Goal: Information Seeking & Learning: Find specific fact

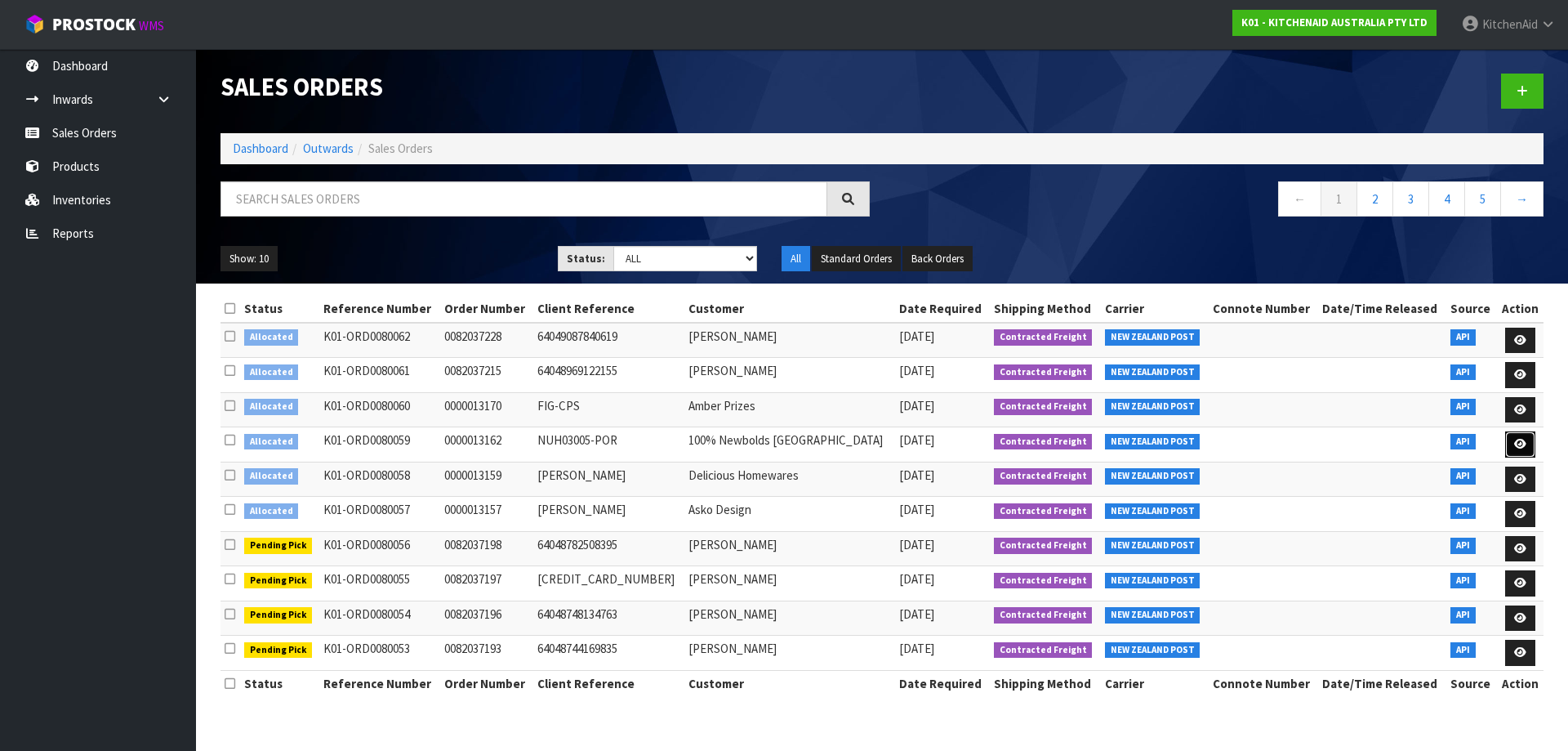
click at [1515, 442] on icon at bounding box center [1520, 444] width 12 height 11
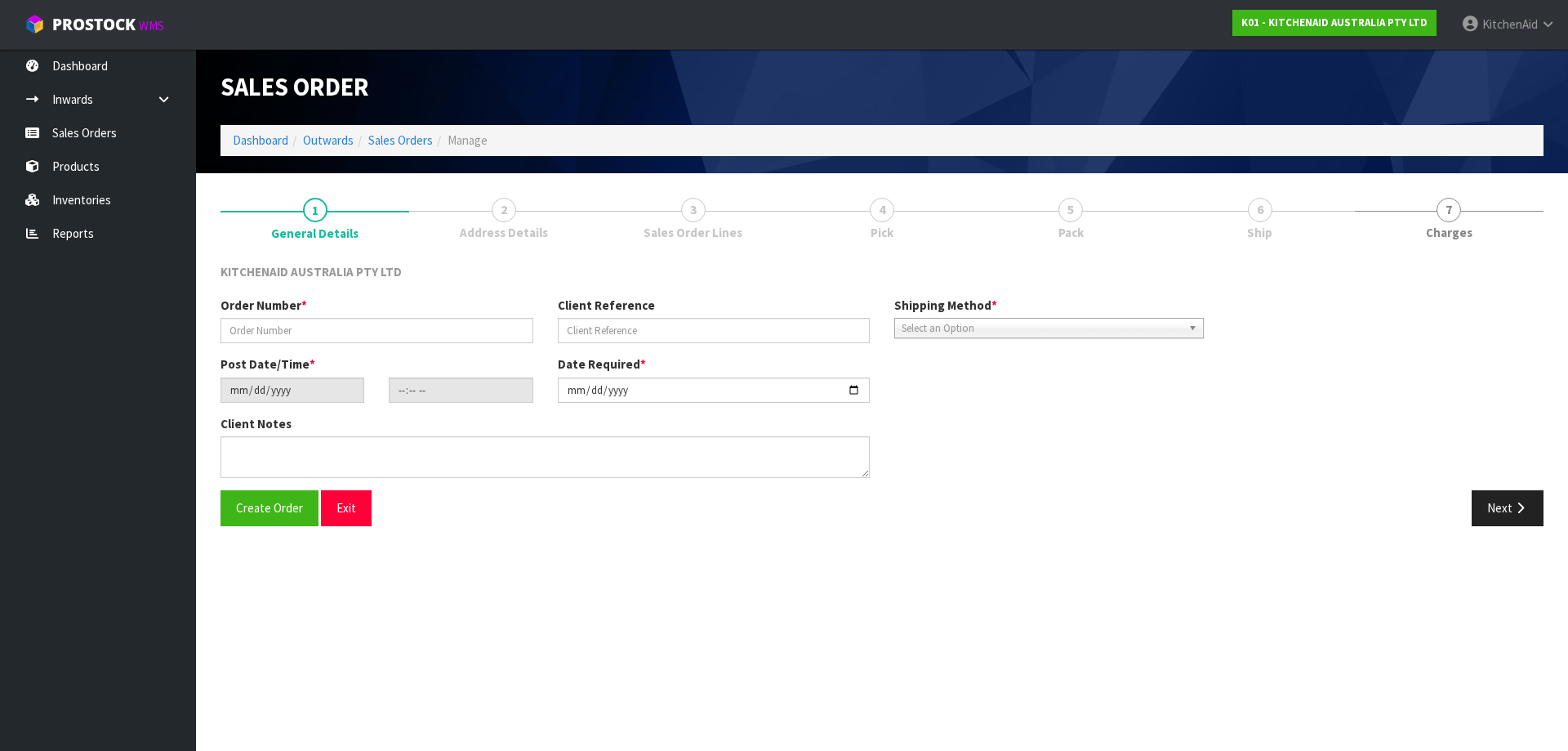
type input "0000013162"
type input "NUH03005-POR"
type input "[DATE]"
type input "16:33:33.000"
type input "[DATE]"
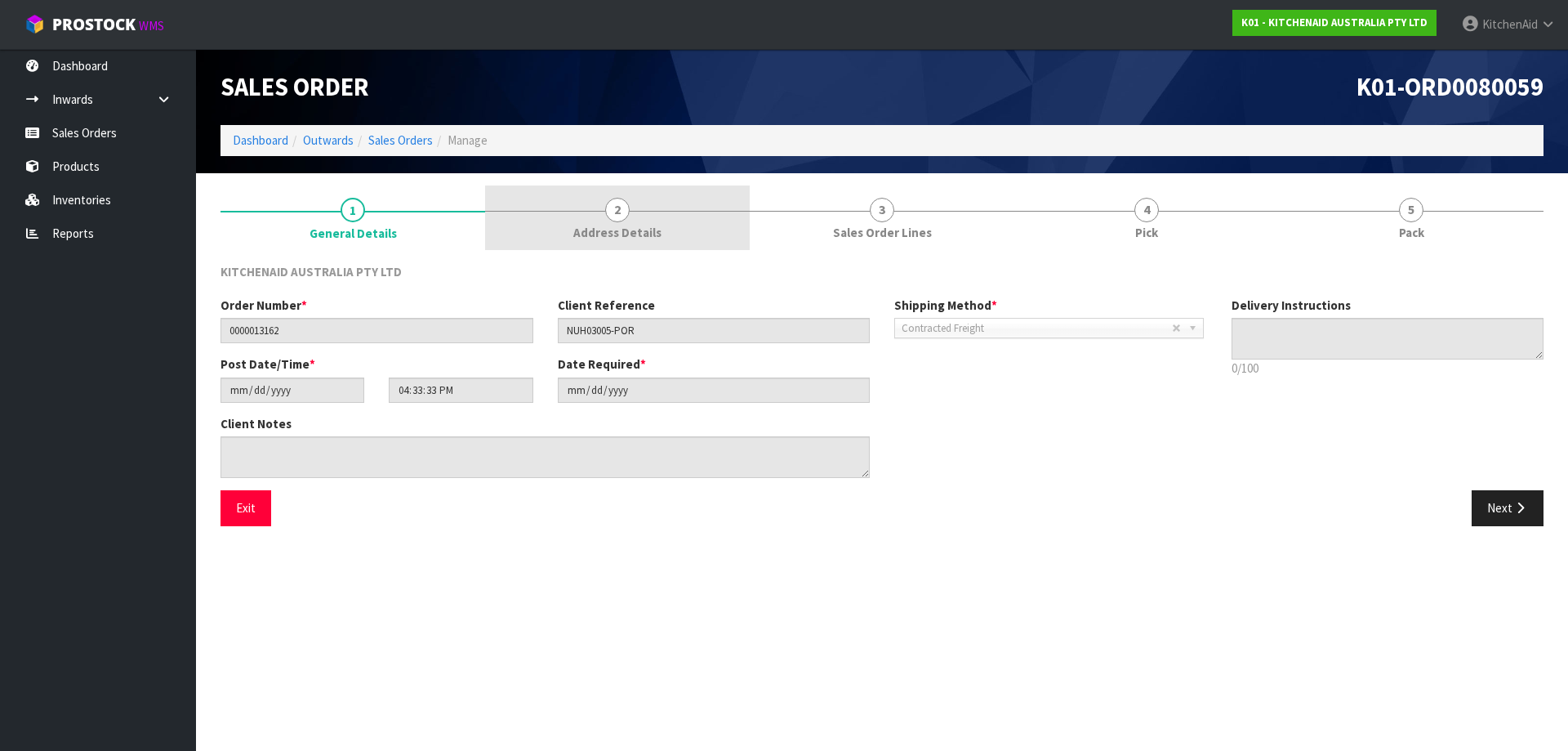
click at [638, 225] on span "Address Details" at bounding box center [617, 232] width 88 height 17
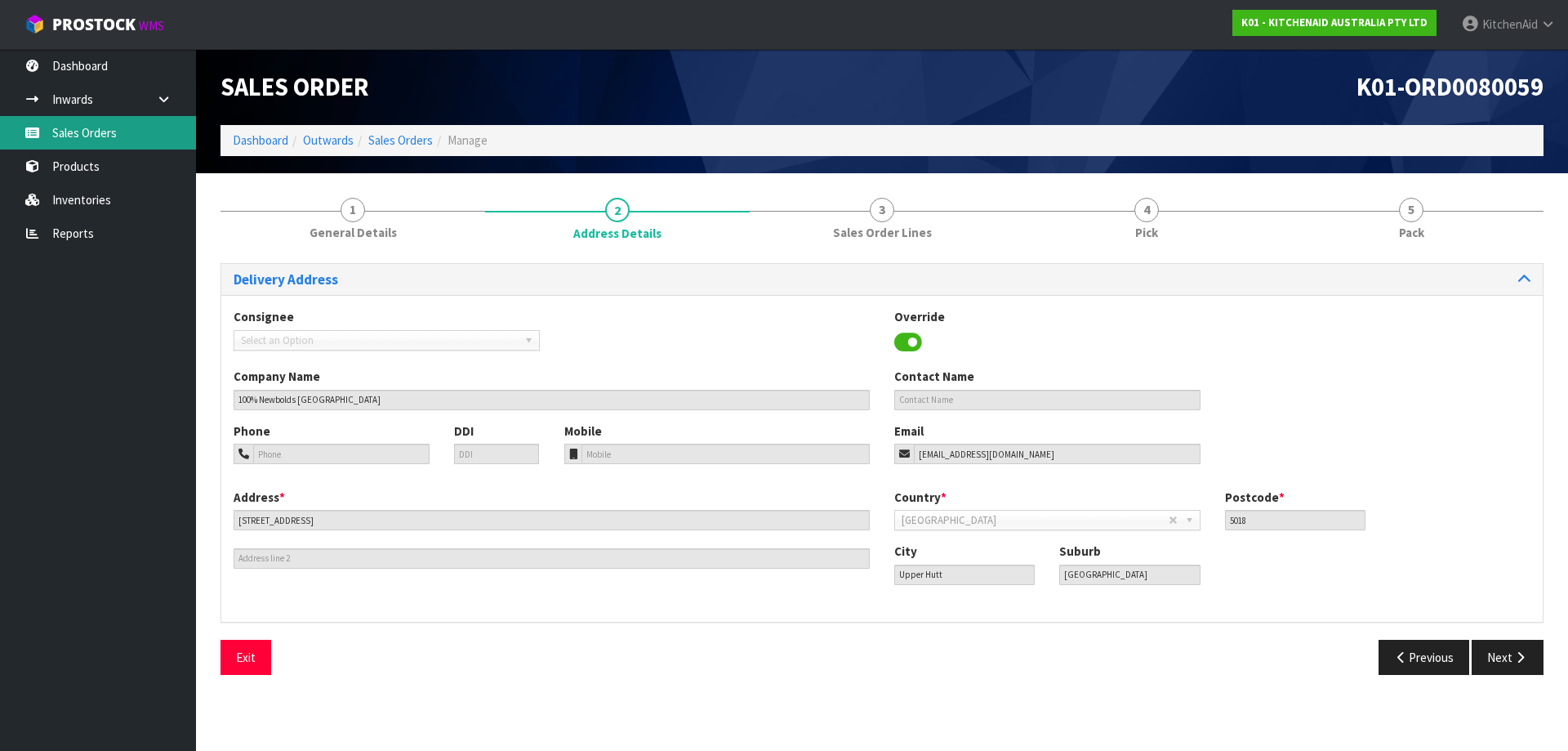
click at [107, 141] on link "Sales Orders" at bounding box center [98, 133] width 196 height 33
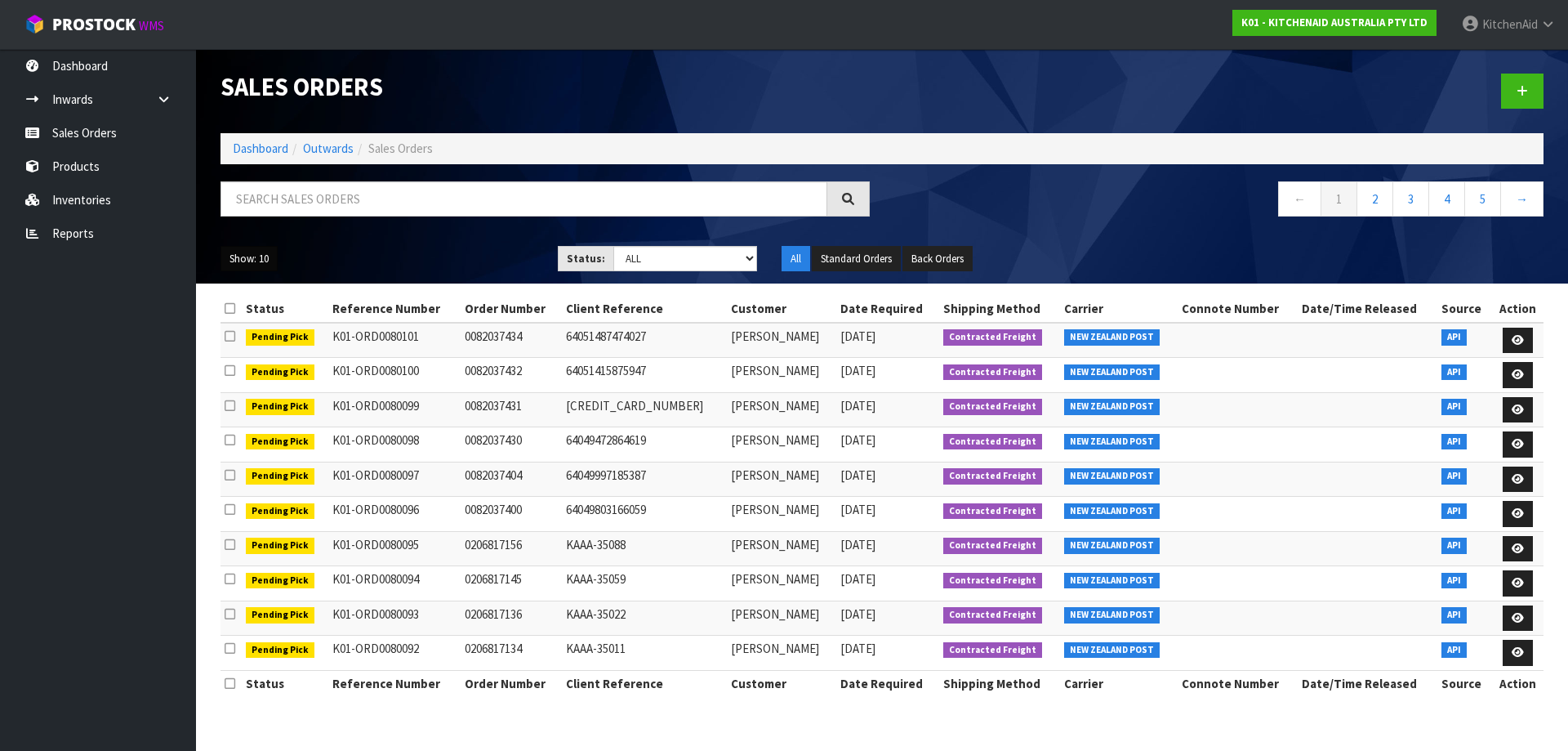
click at [260, 257] on button "Show: 10" at bounding box center [248, 259] width 57 height 26
click at [261, 328] on link "25" at bounding box center [285, 333] width 129 height 22
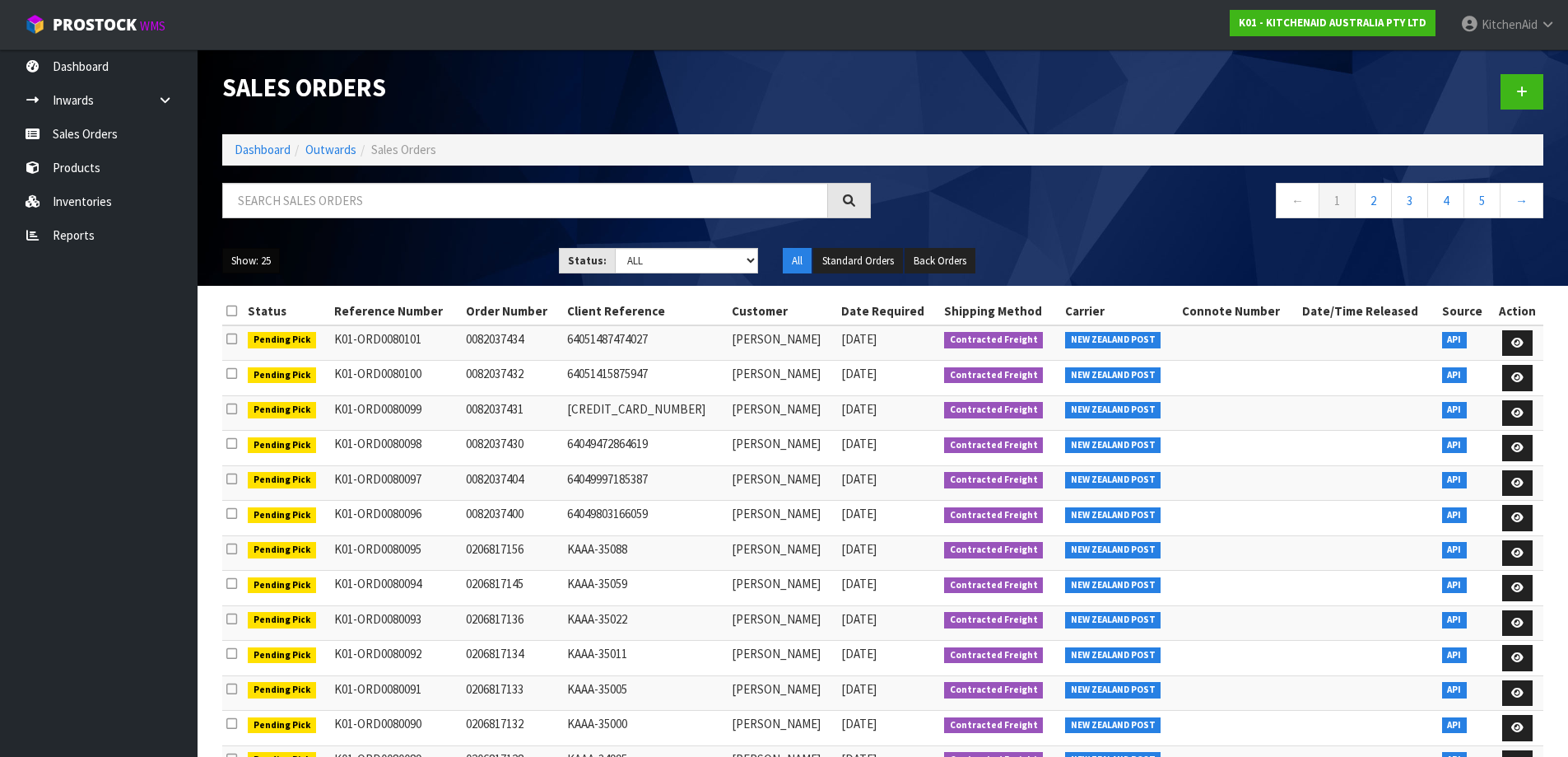
click at [267, 260] on button "Show: 25" at bounding box center [250, 261] width 58 height 27
click at [268, 356] on link "50" at bounding box center [288, 358] width 130 height 22
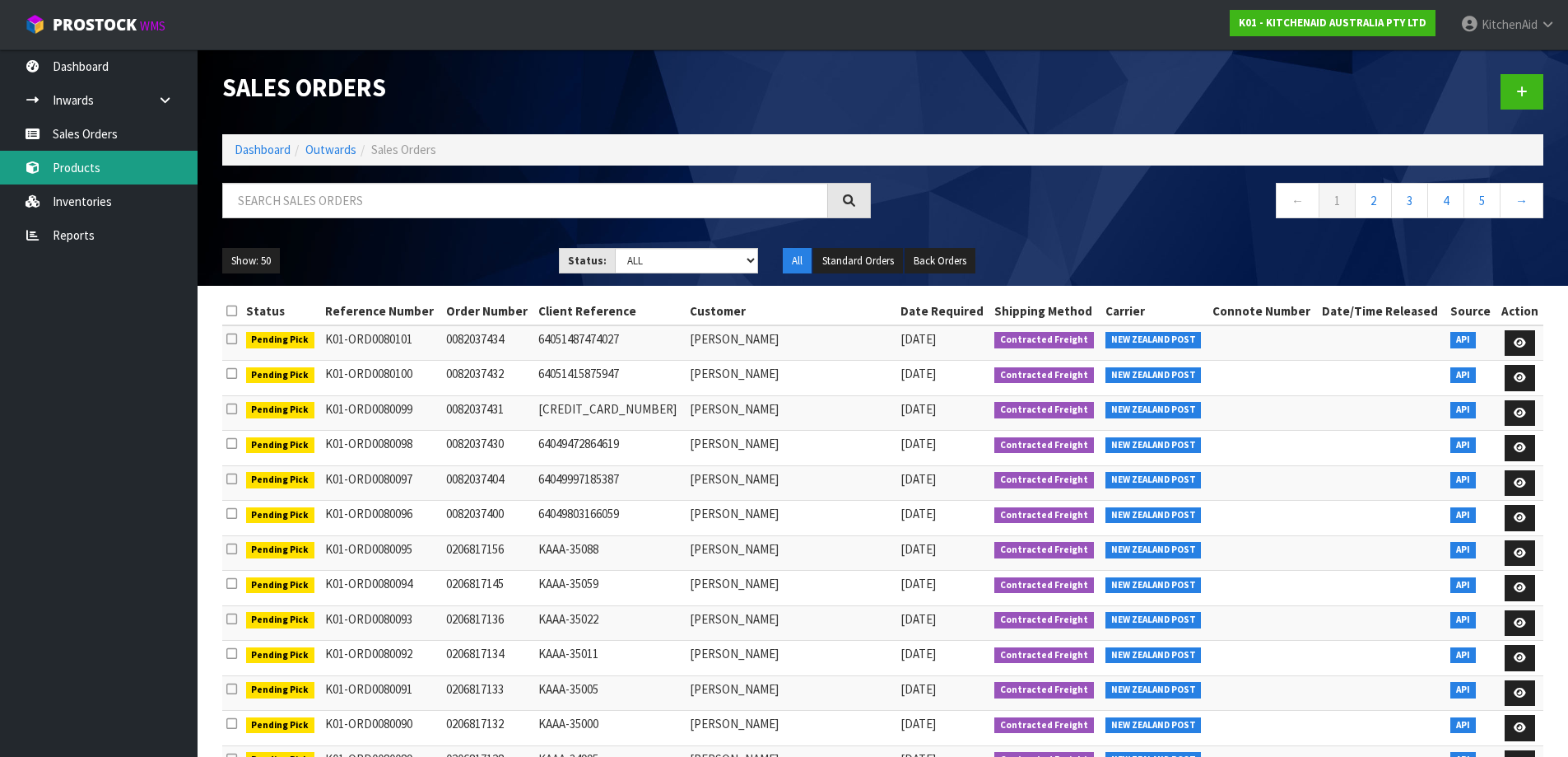
click at [115, 165] on link "Products" at bounding box center [98, 168] width 198 height 34
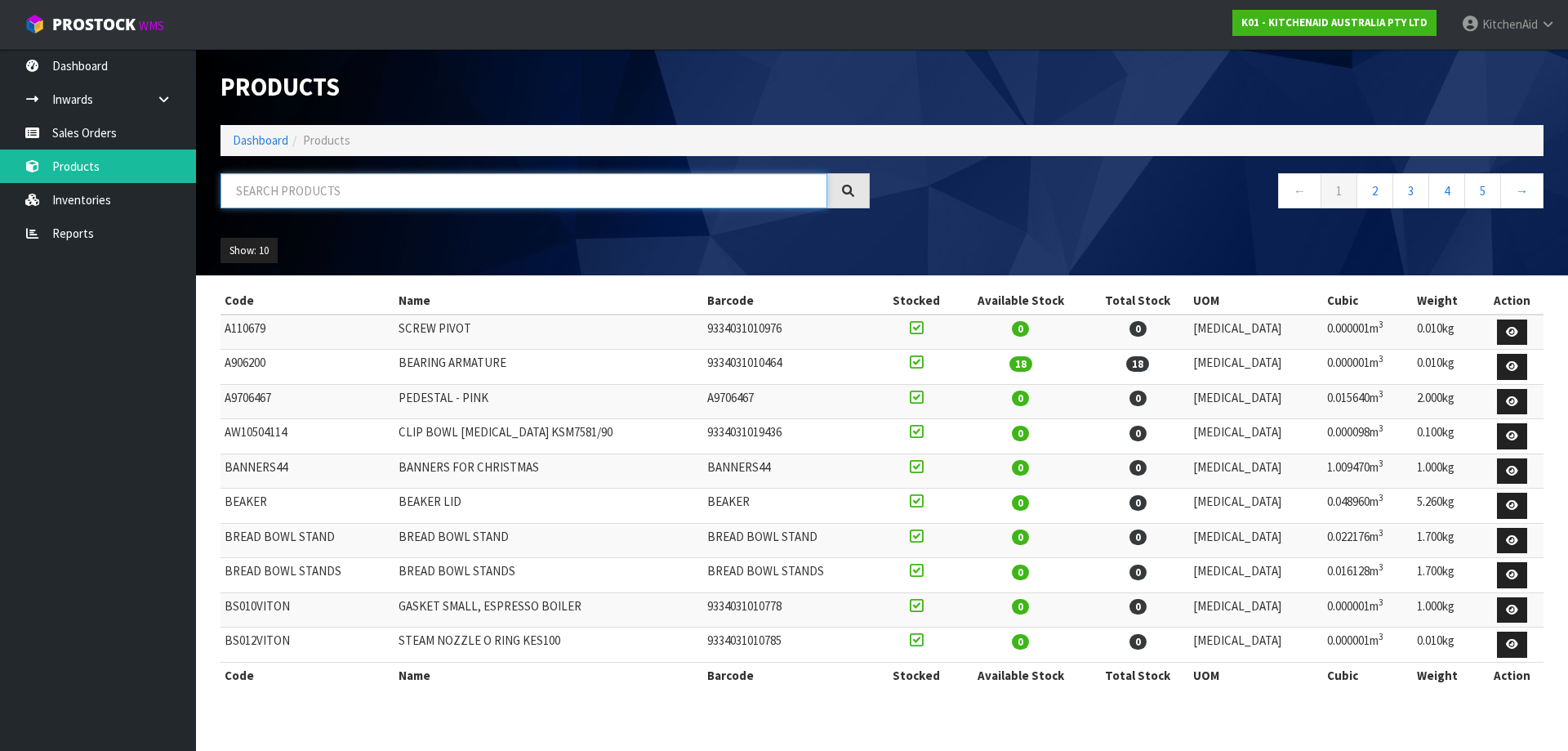
click at [377, 195] on input "text" at bounding box center [523, 191] width 607 height 35
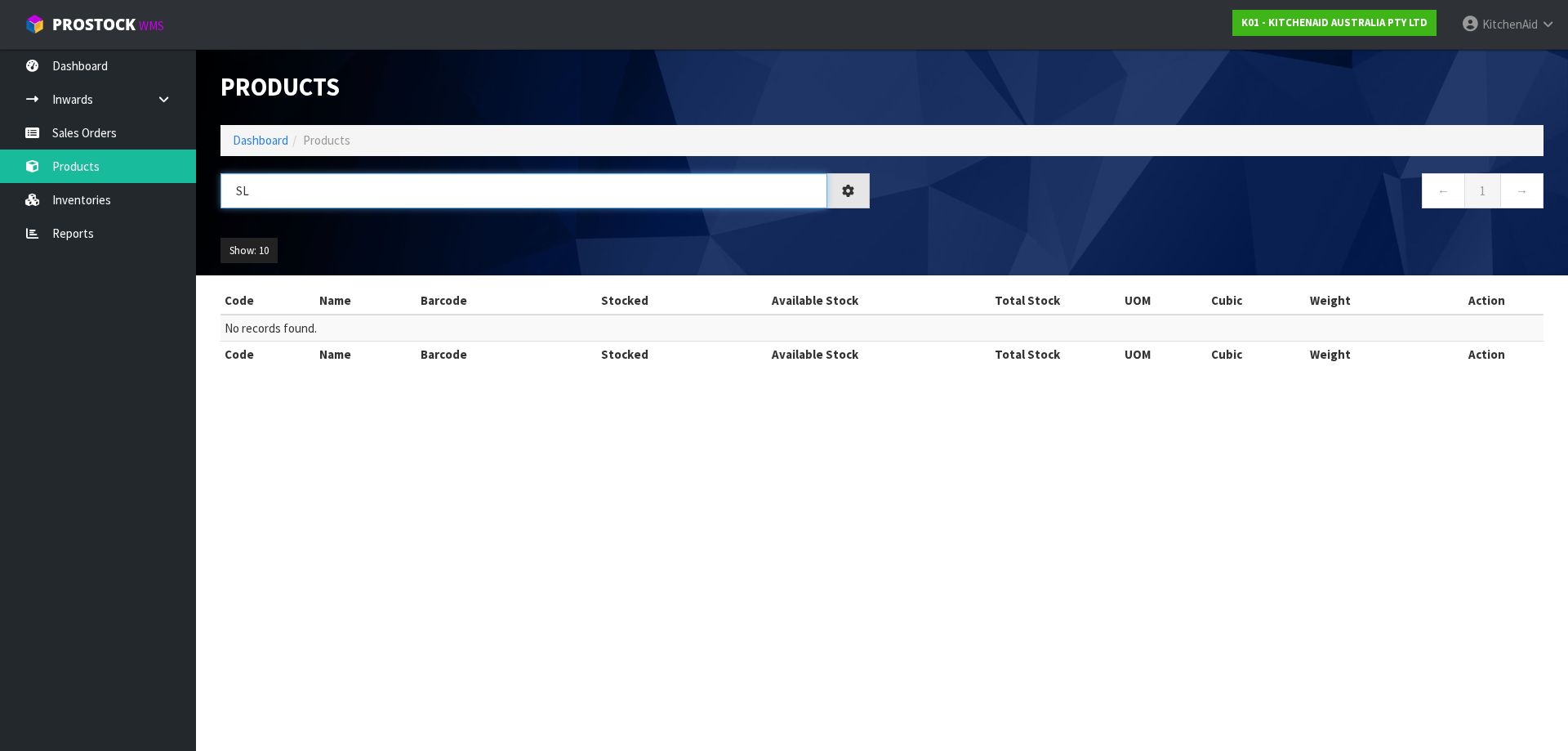
type input "S"
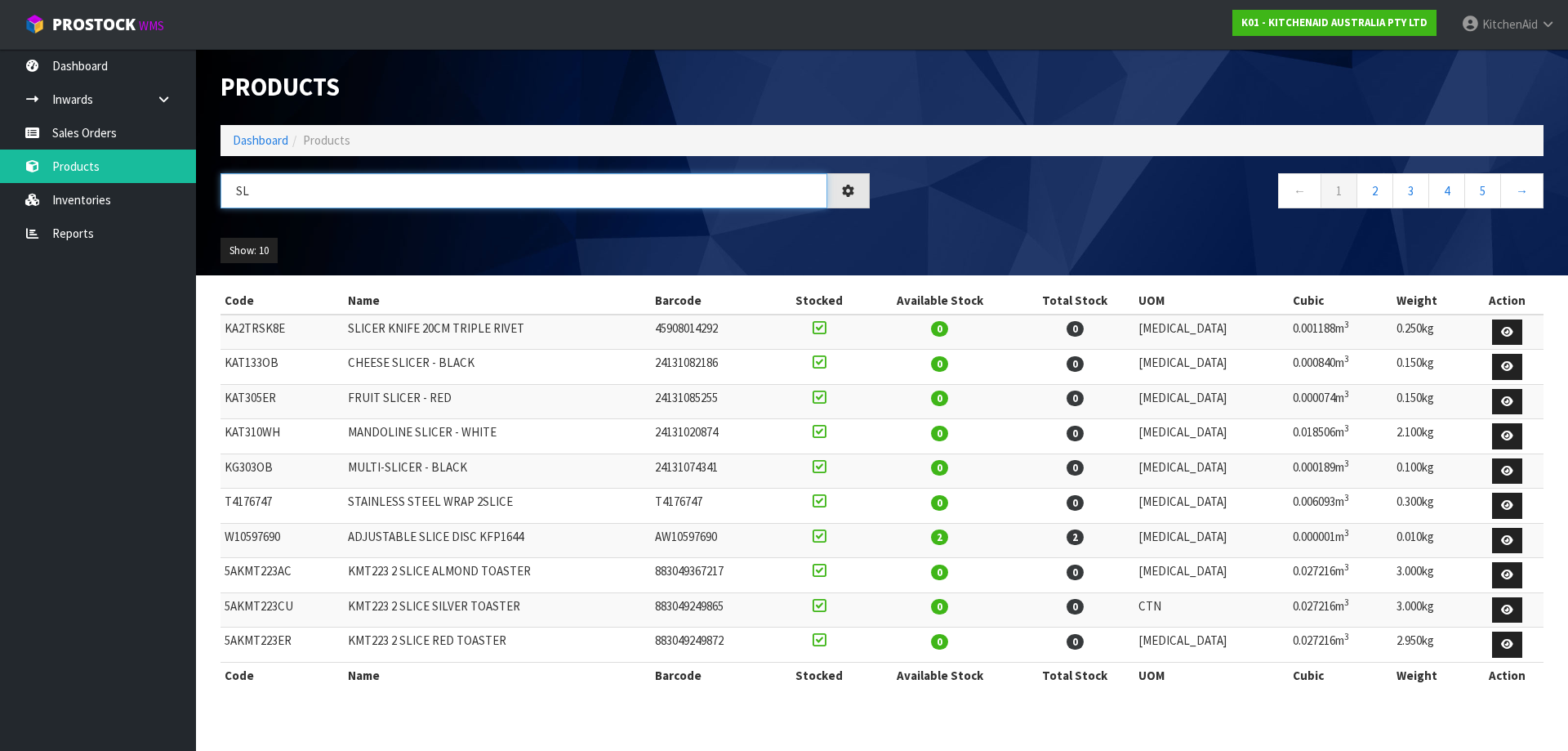
type input "S"
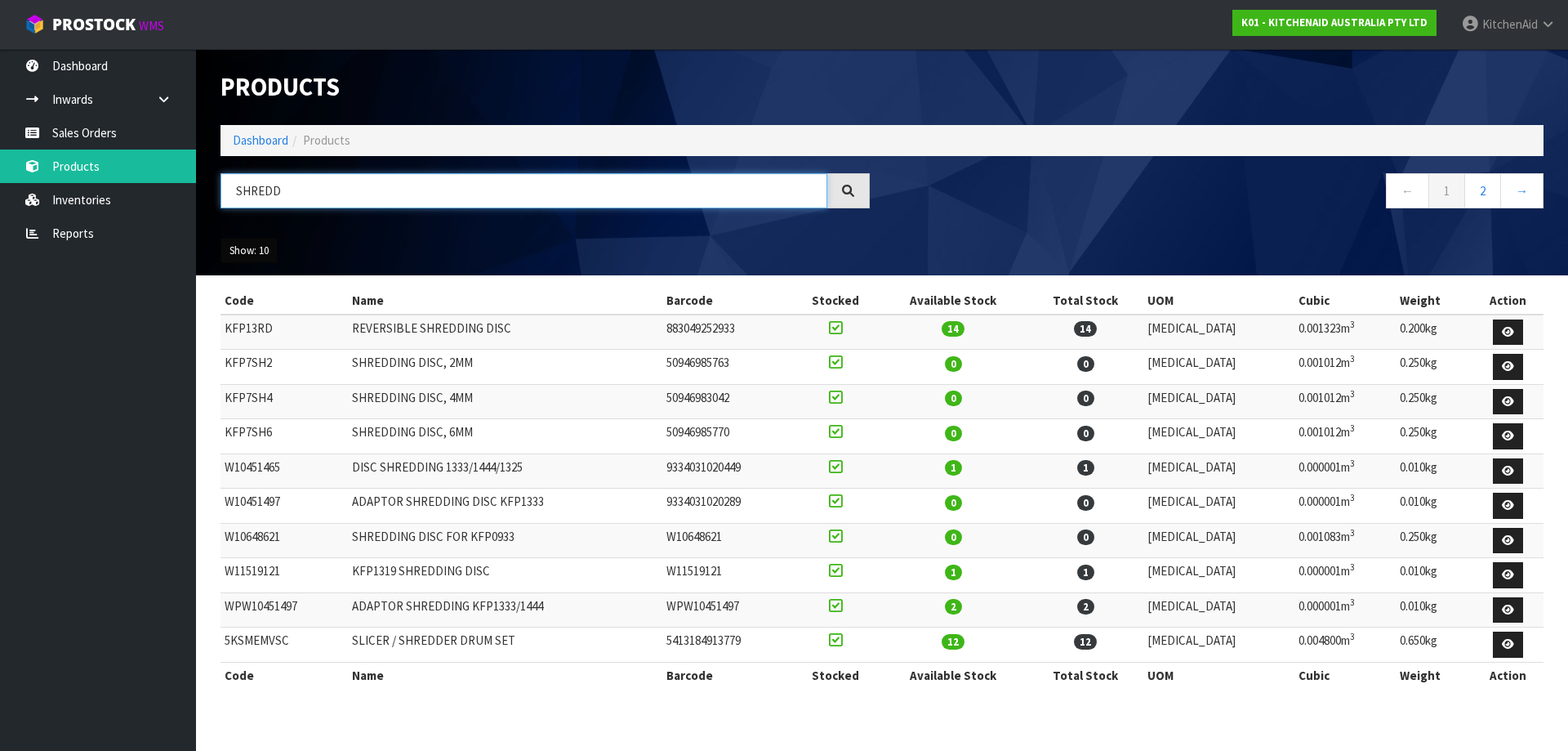
type input "SHREDD"
click at [242, 250] on button "Show: 10" at bounding box center [248, 251] width 57 height 26
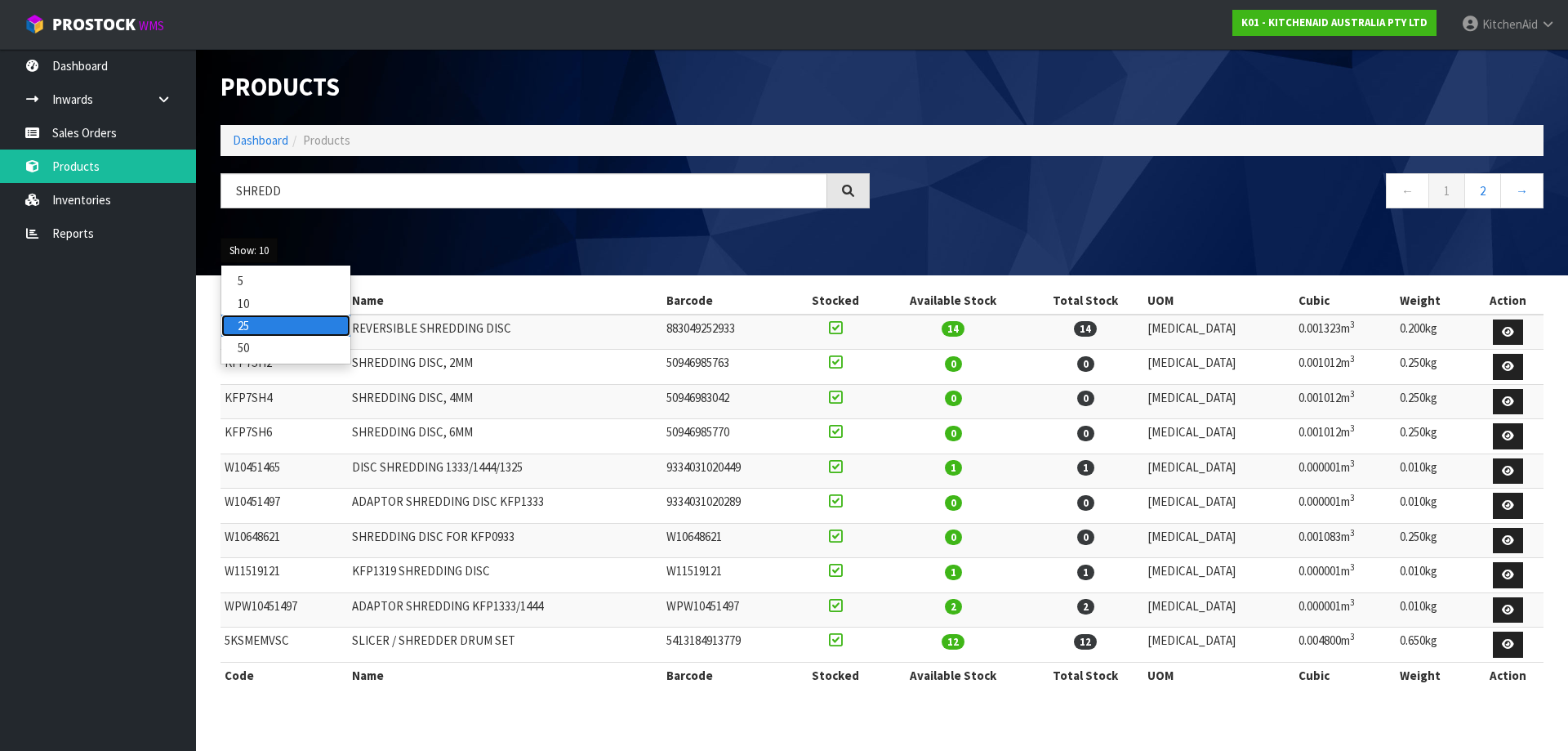
click at [241, 320] on link "25" at bounding box center [285, 325] width 129 height 22
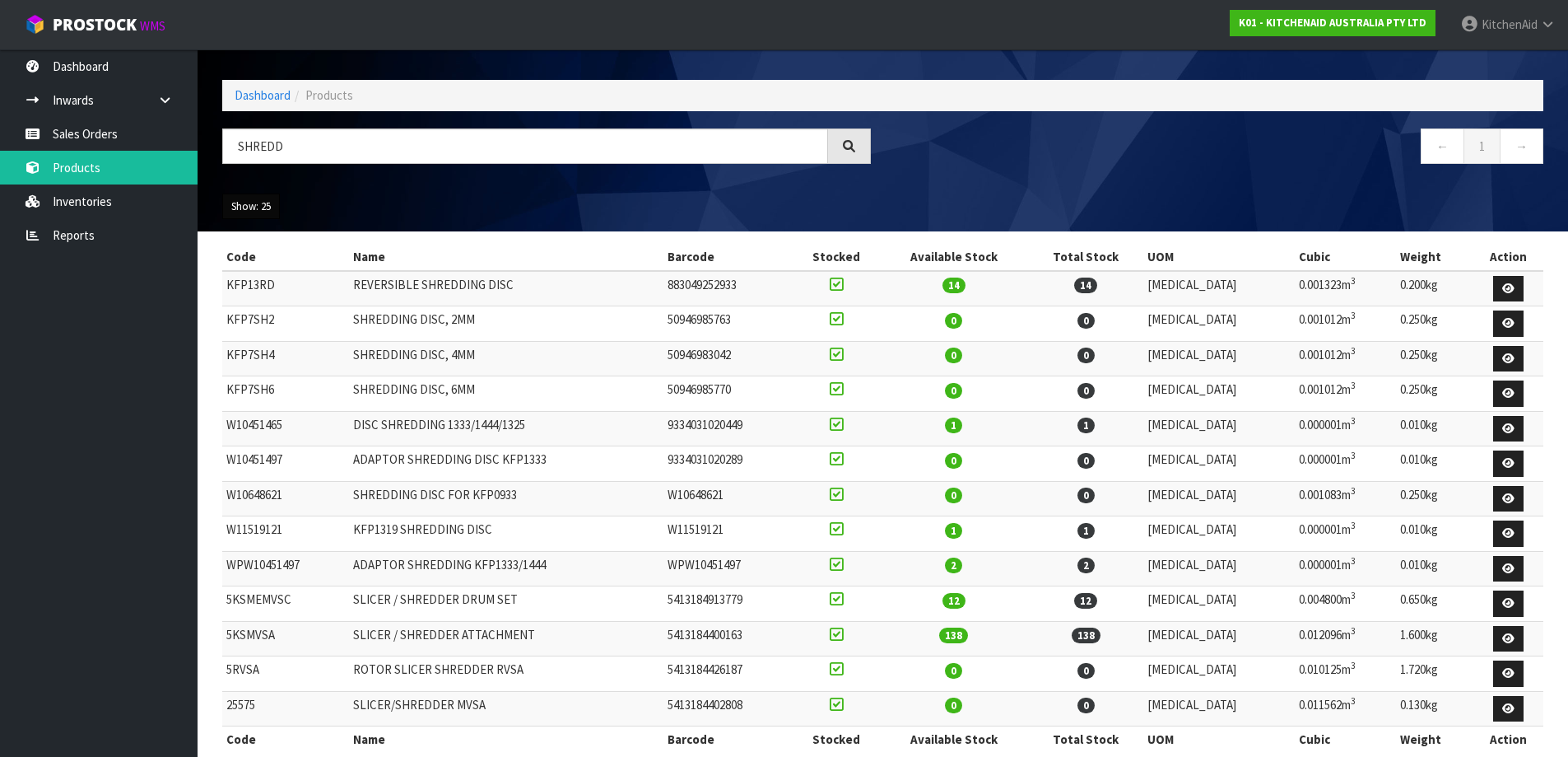
scroll to position [71, 0]
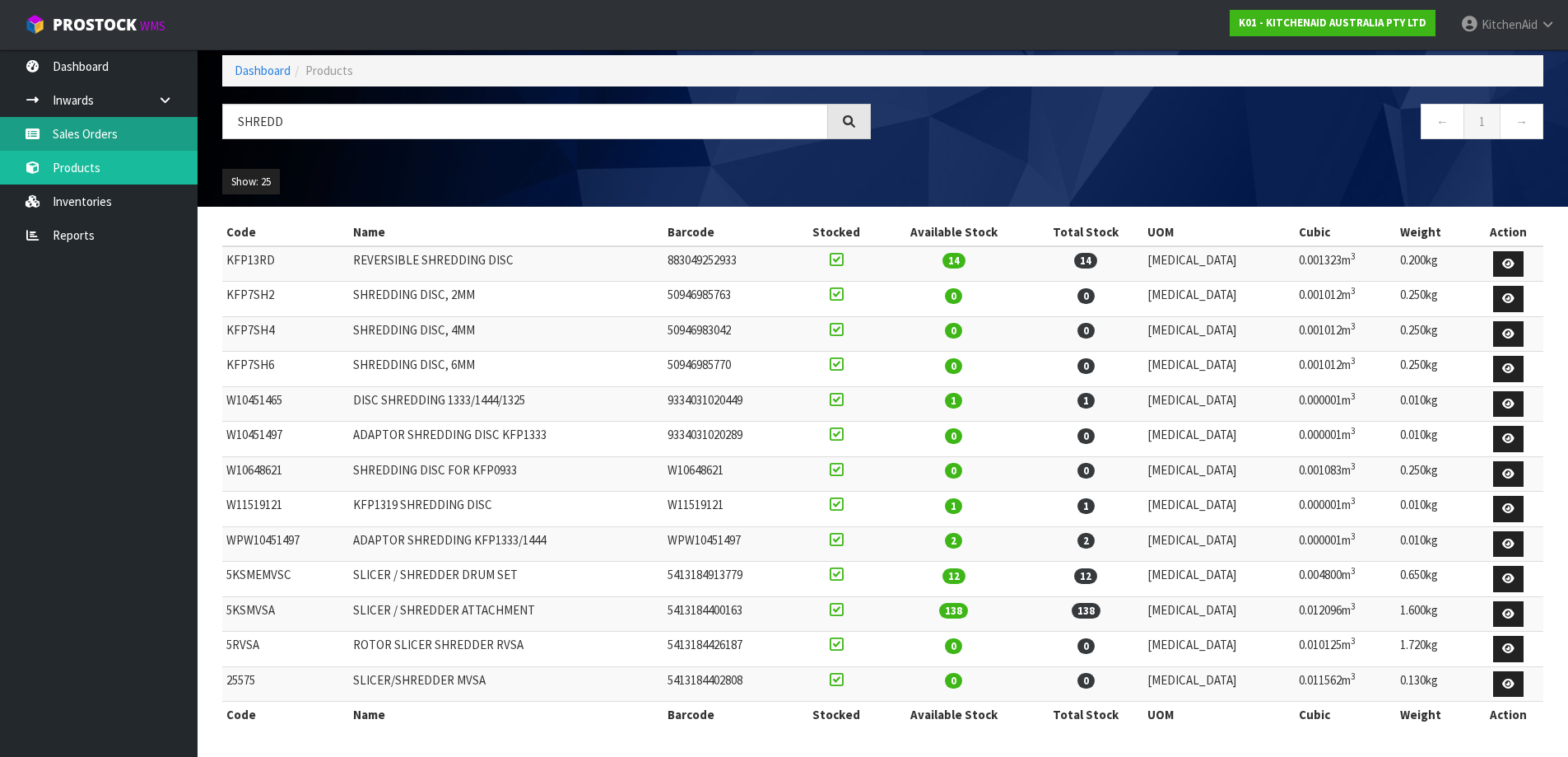
click at [93, 138] on link "Sales Orders" at bounding box center [98, 134] width 198 height 34
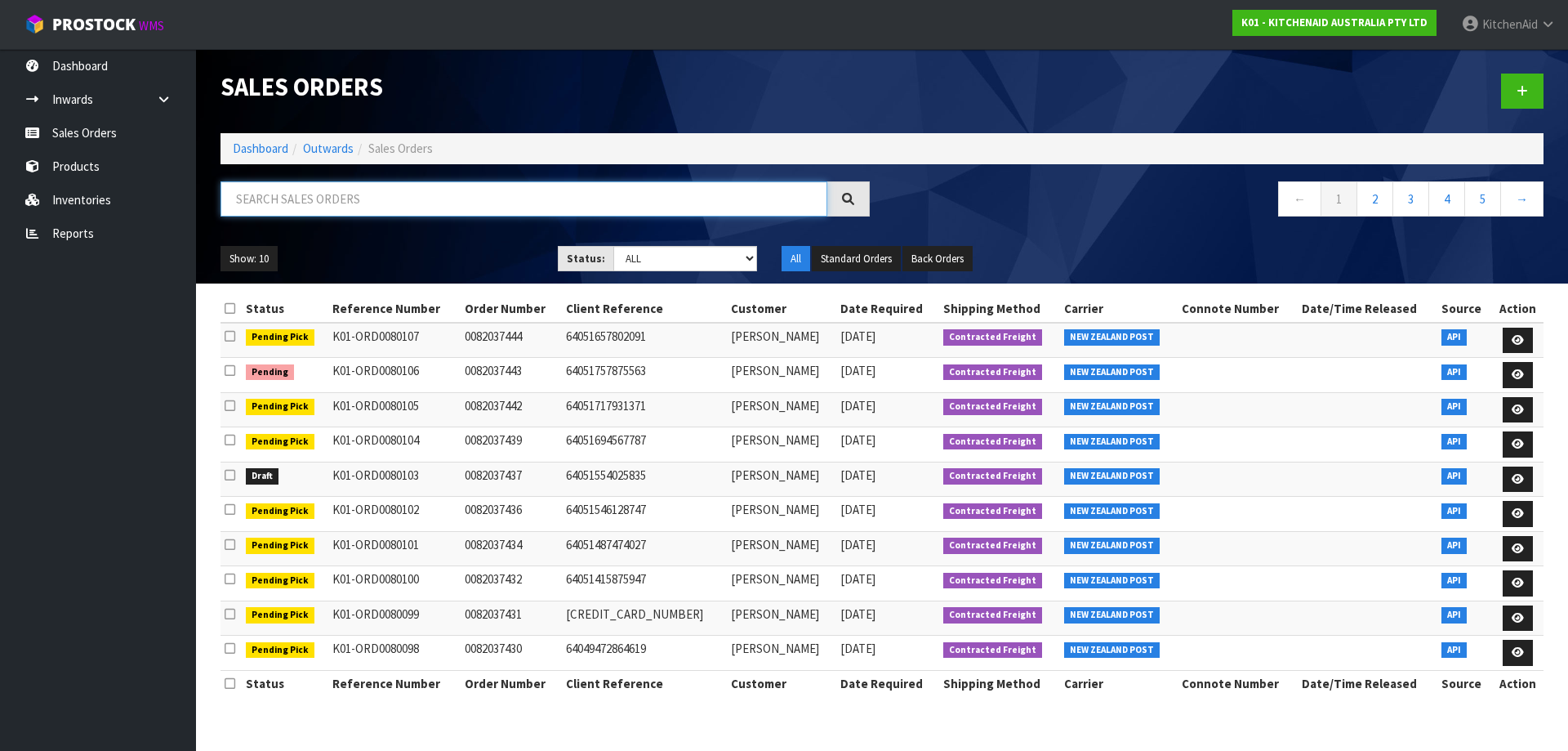
click at [266, 211] on input "text" at bounding box center [523, 199] width 607 height 35
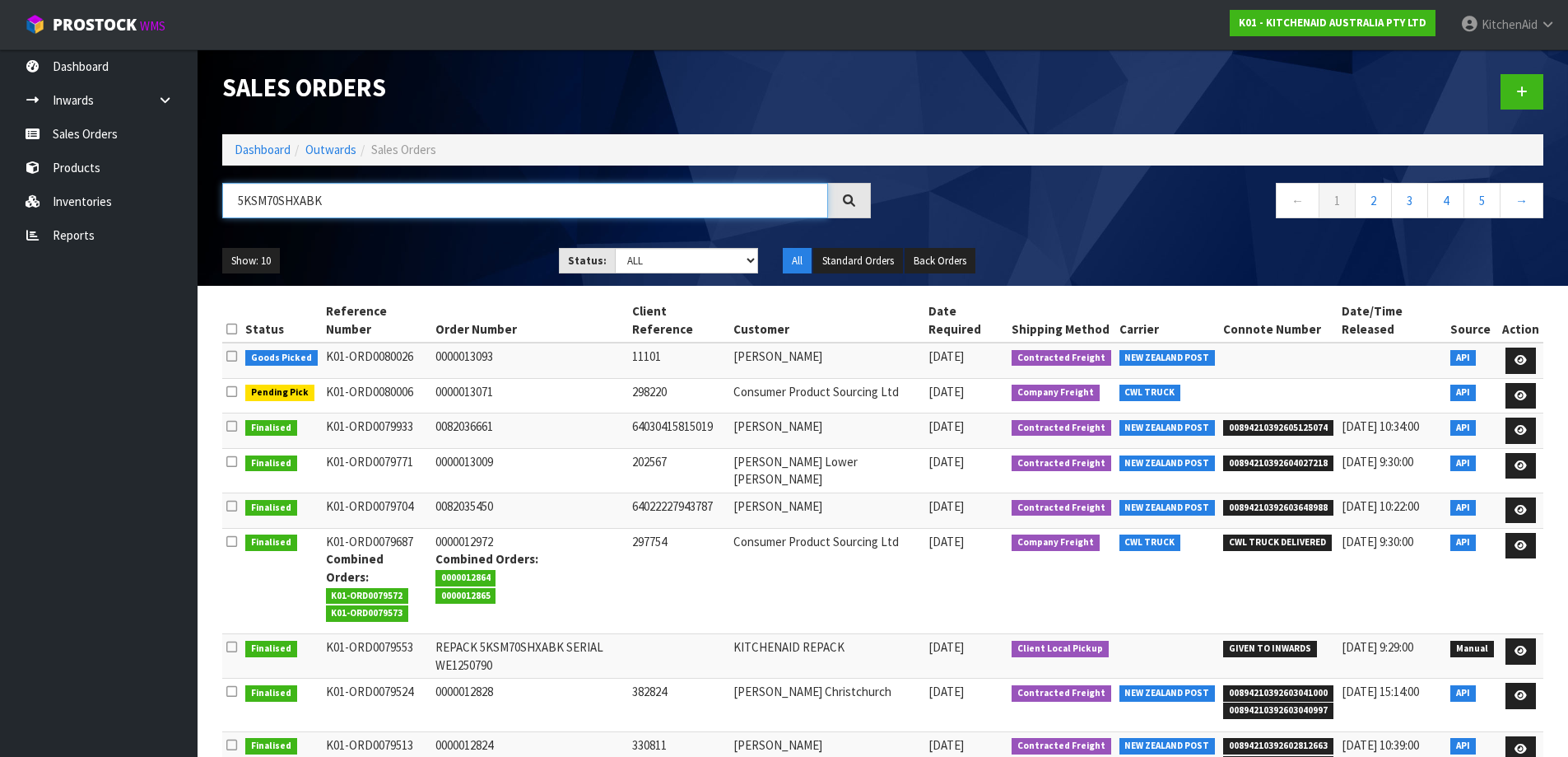
type input "5KSM70SHXABK"
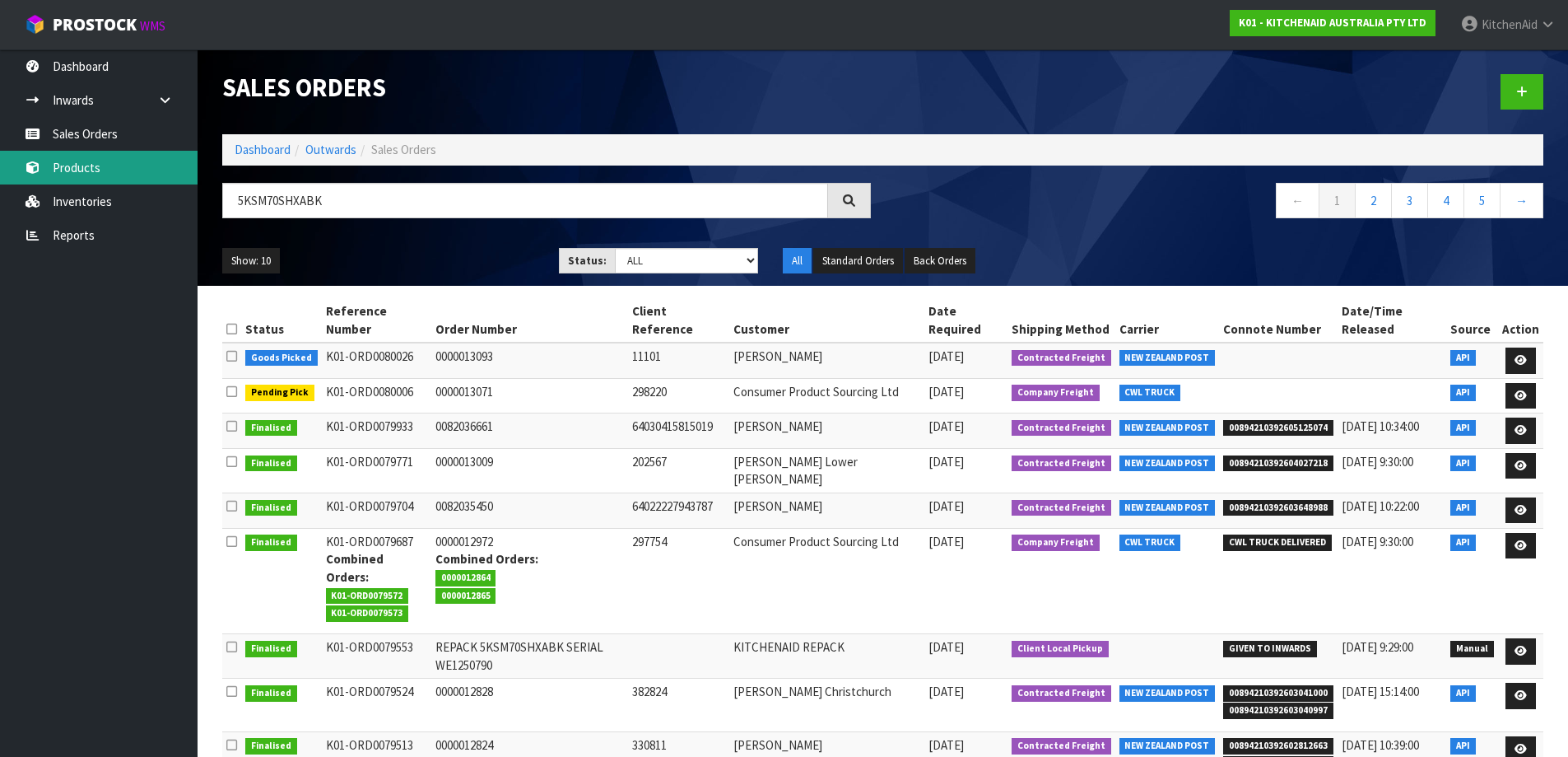
click at [107, 158] on link "Products" at bounding box center [98, 168] width 198 height 34
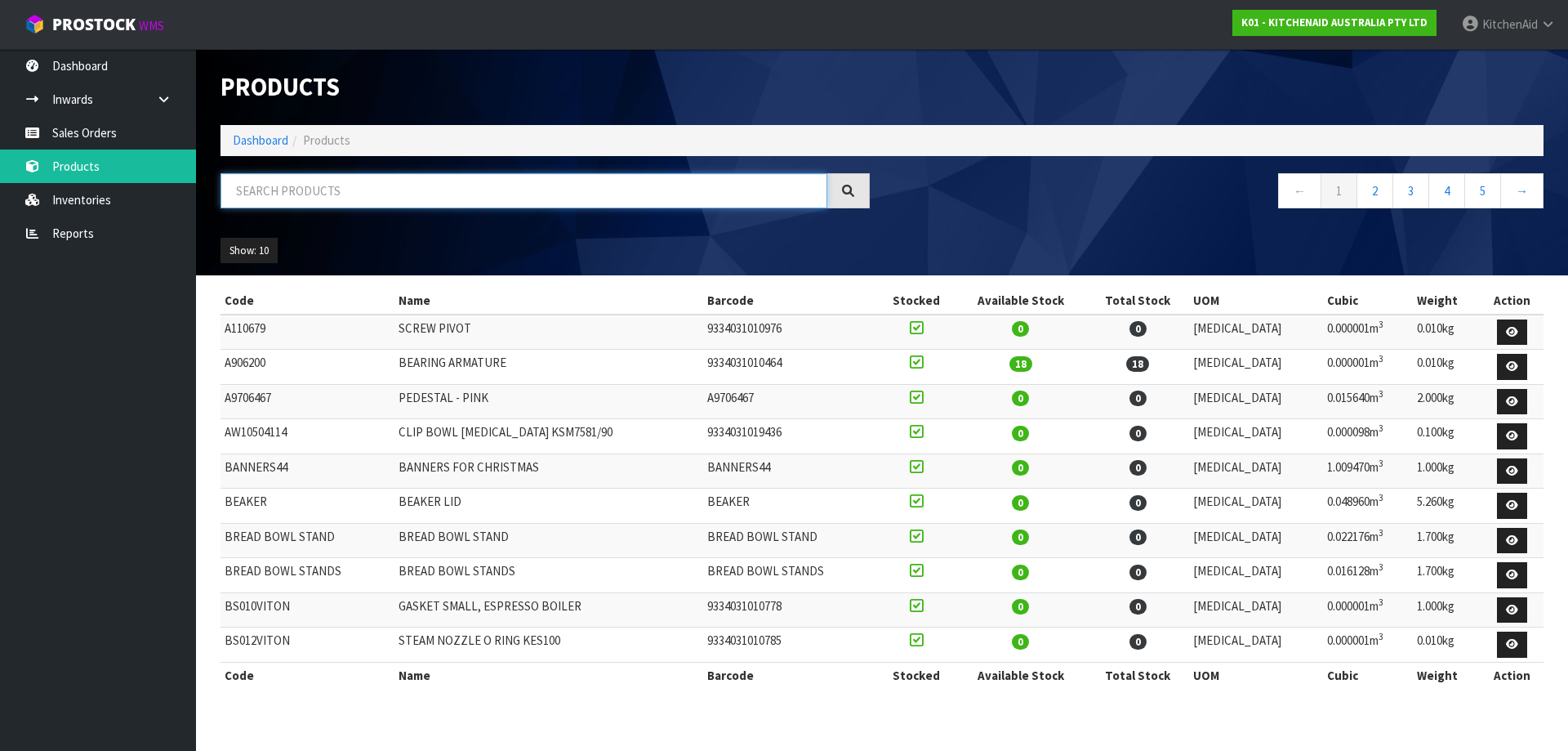
click at [313, 187] on input "text" at bounding box center [523, 191] width 607 height 35
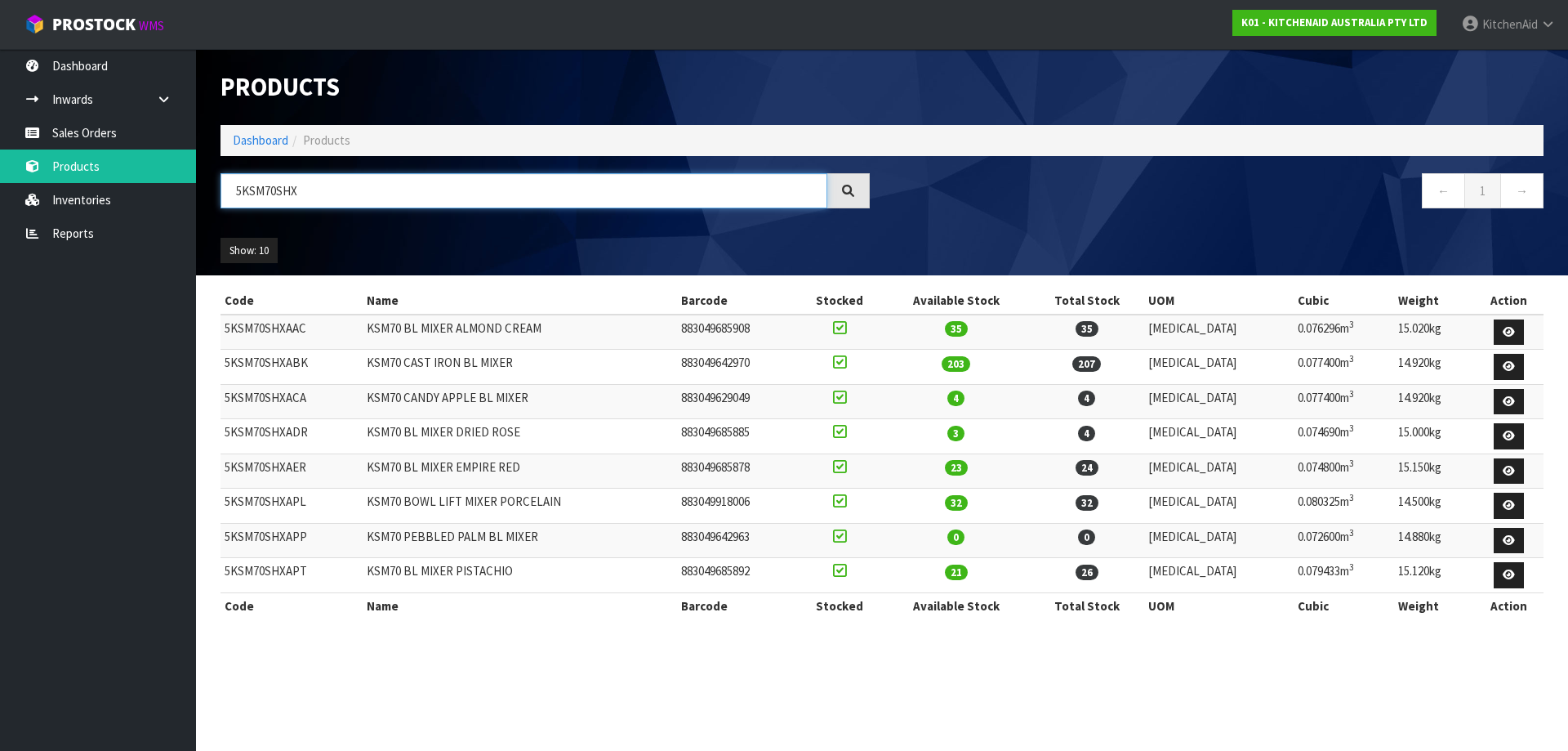
type input "5KSM70SHX"
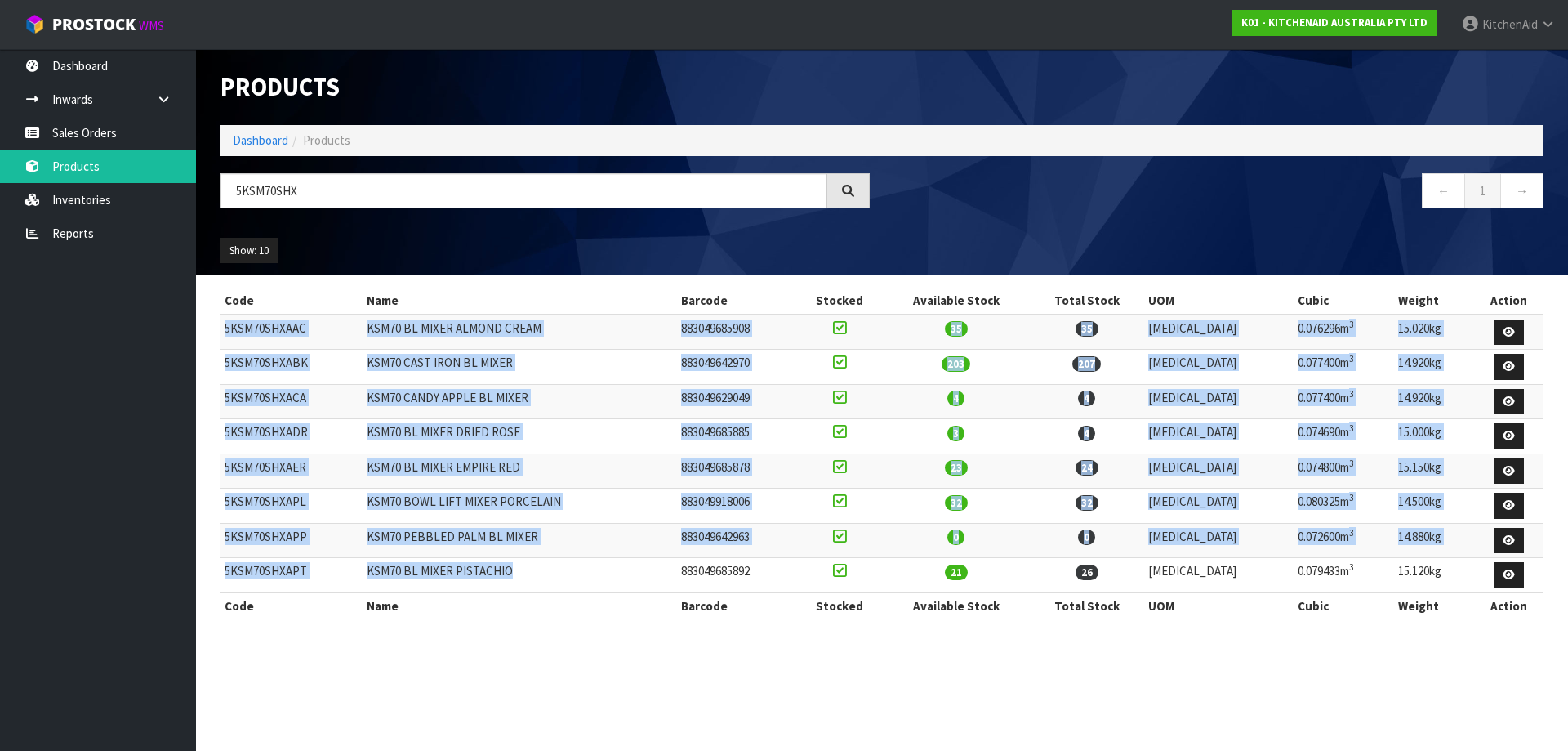
drag, startPoint x: 525, startPoint y: 577, endPoint x: 221, endPoint y: 342, distance: 384.2
click at [221, 342] on tbody "5KSM70SHXAAC KSM70 BL MIXER ALMOND CREAM 883049685908 35 35 [MEDICAL_DATA] 0.07…" at bounding box center [881, 453] width 1323 height 278
copy tbody "5KSM70SHXAAC KSM70 BL MIXER ALMOND CREAM 883049685908 35 35 [MEDICAL_DATA] 0.07…"
click at [101, 129] on link "Sales Orders" at bounding box center [98, 133] width 196 height 33
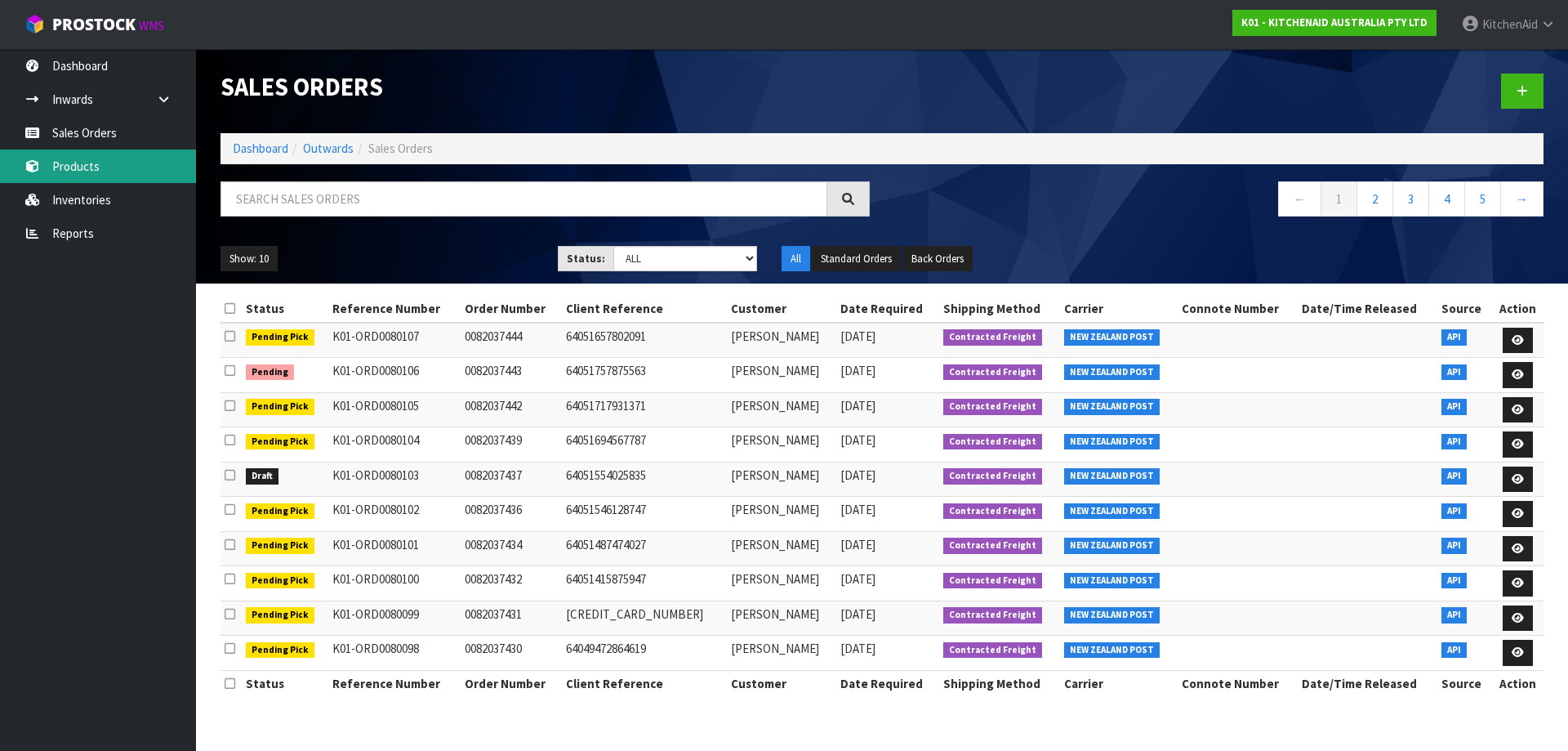
click at [83, 172] on link "Products" at bounding box center [98, 166] width 196 height 33
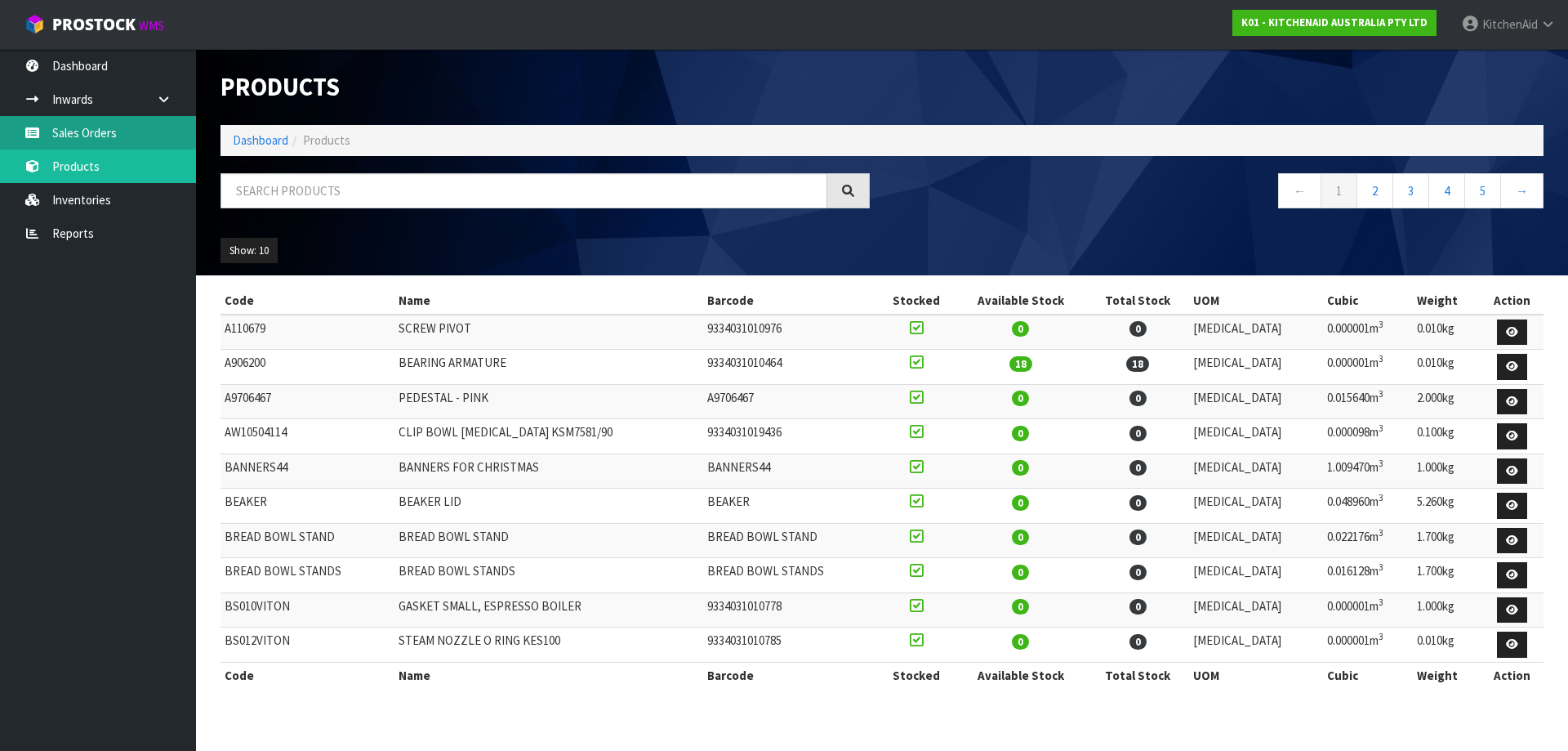
click at [99, 126] on link "Sales Orders" at bounding box center [98, 133] width 196 height 33
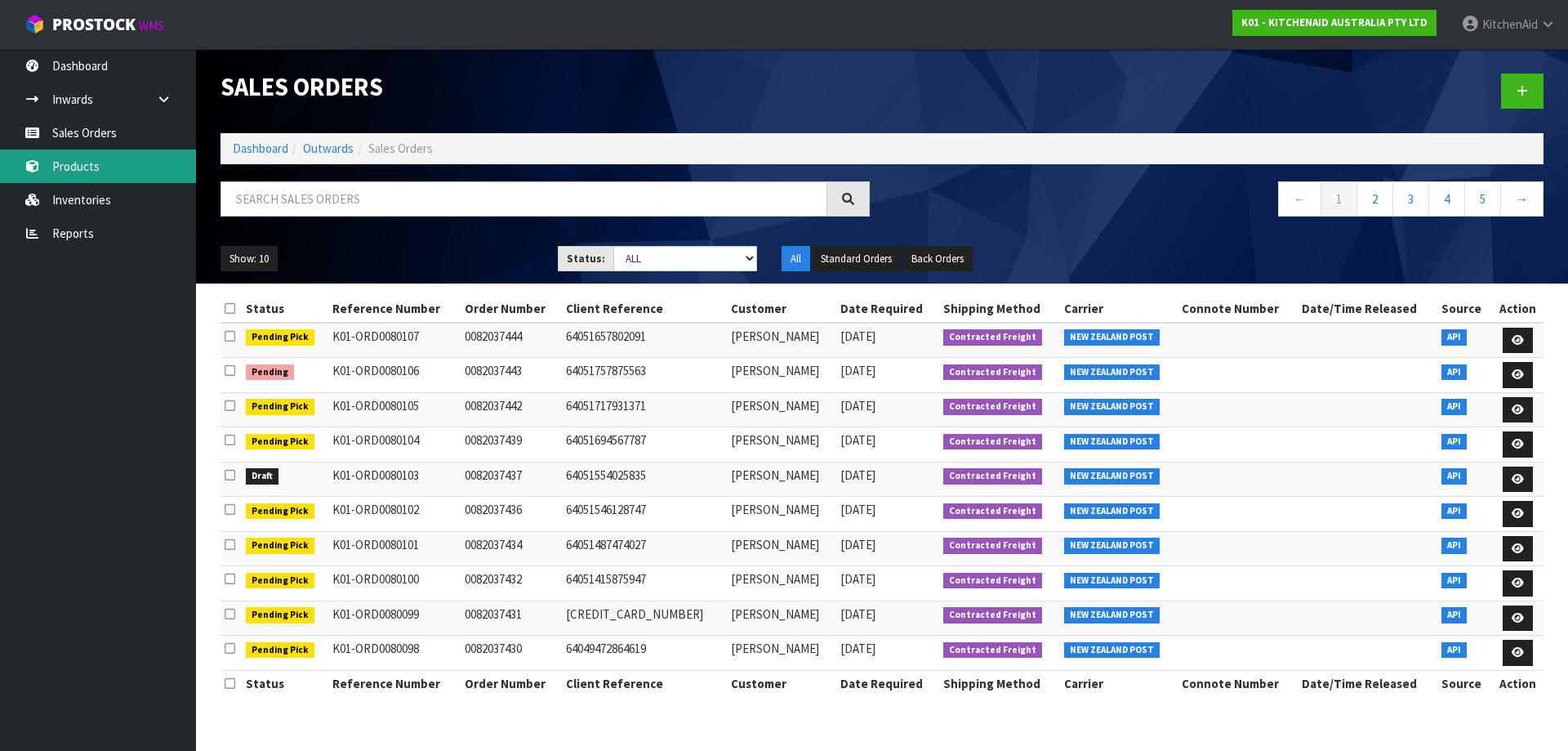
click at [70, 164] on link "Products" at bounding box center [98, 166] width 196 height 33
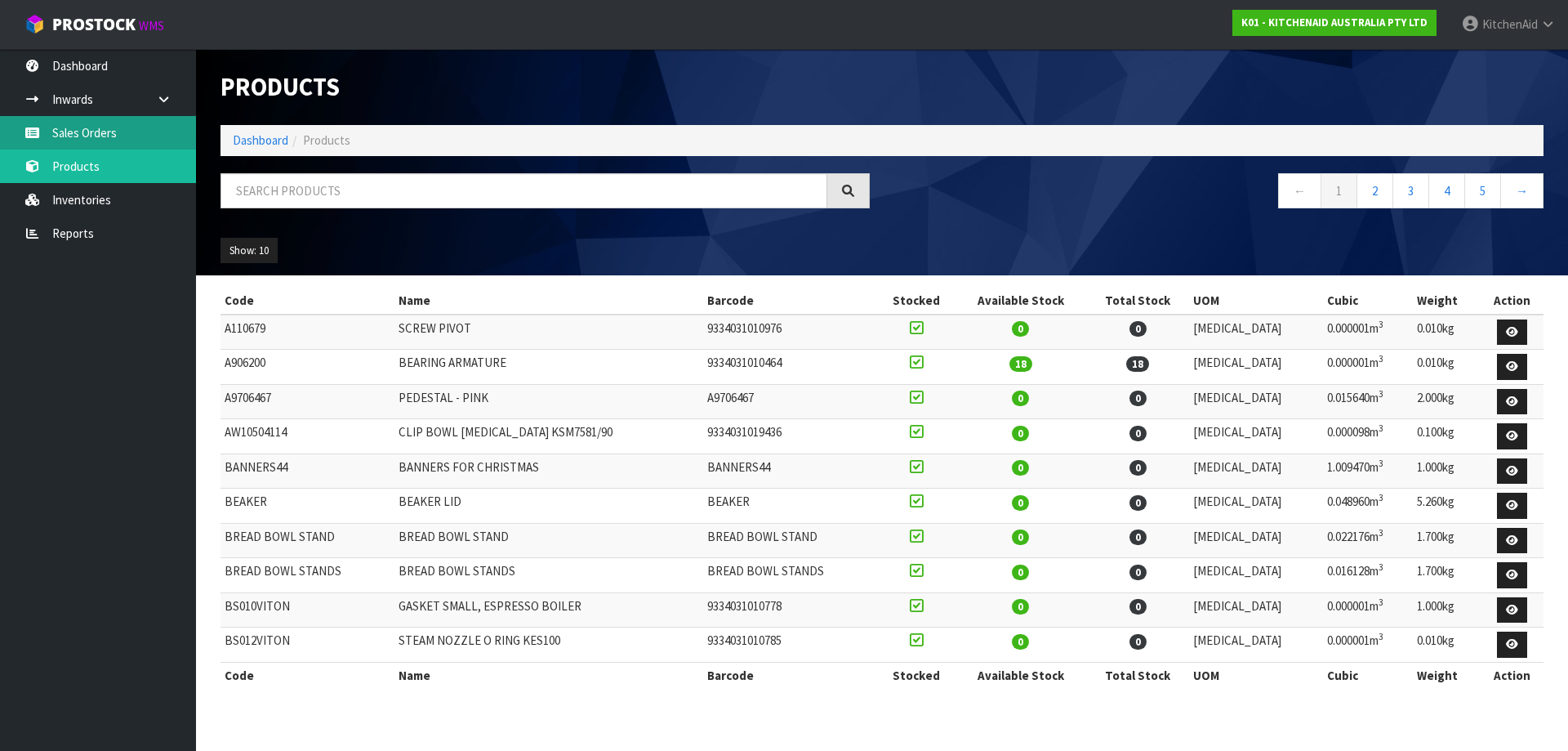
click at [119, 137] on link "Sales Orders" at bounding box center [98, 133] width 196 height 33
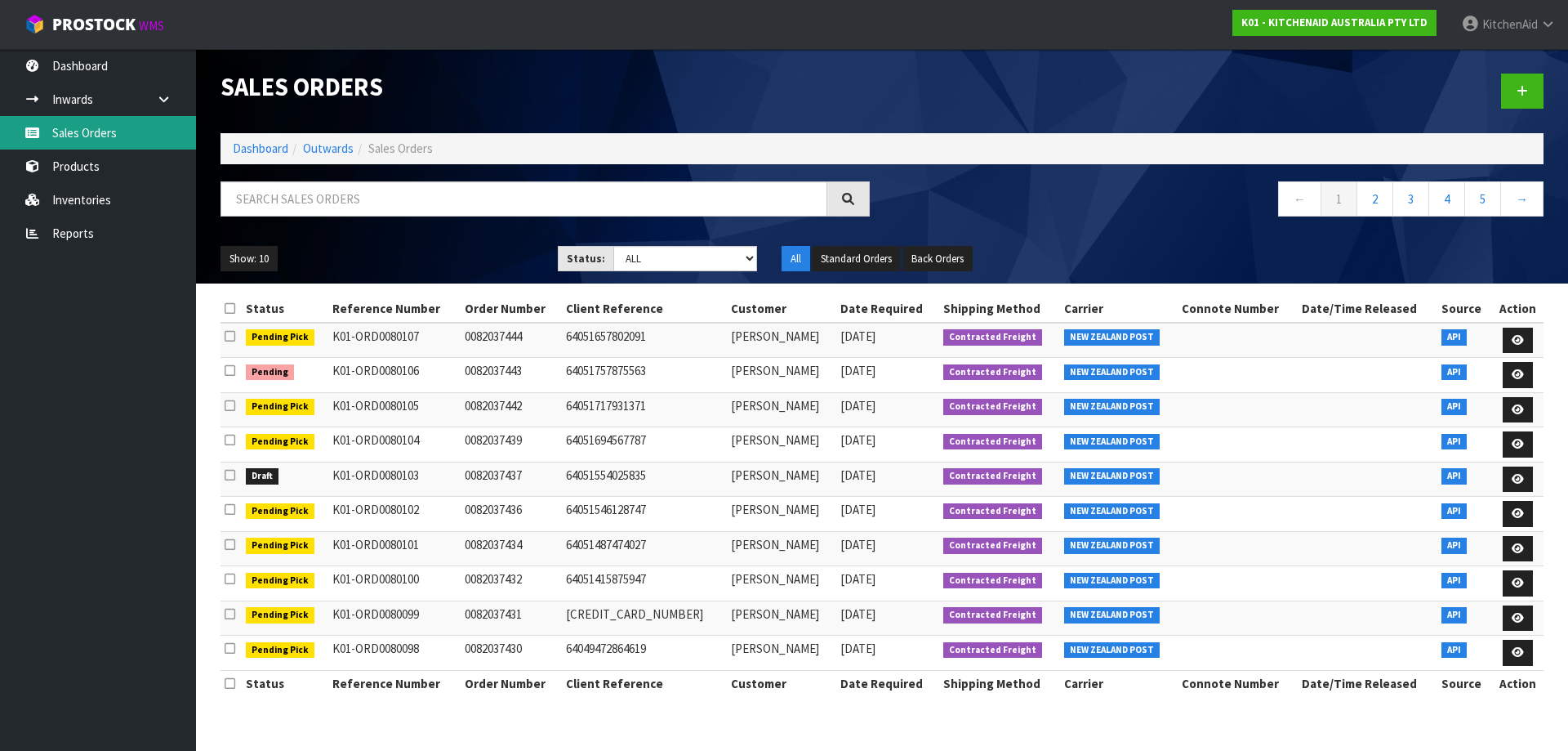
click at [99, 140] on link "Sales Orders" at bounding box center [98, 133] width 196 height 33
click at [119, 129] on link "Sales Orders" at bounding box center [98, 133] width 196 height 33
click at [92, 125] on link "Sales Orders" at bounding box center [98, 133] width 196 height 33
click at [250, 246] on button "Show: 10" at bounding box center [248, 259] width 57 height 26
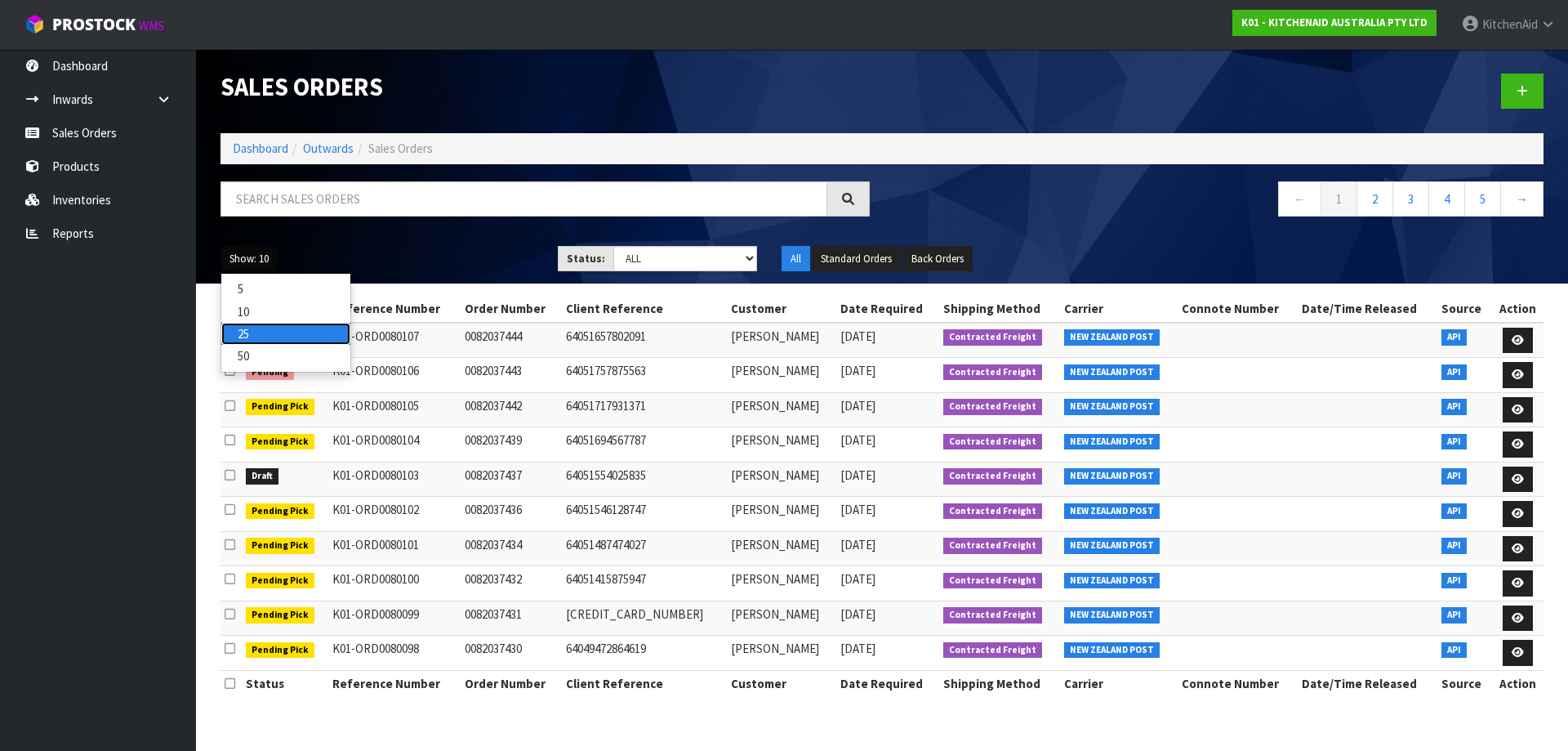
click at [272, 341] on link "25" at bounding box center [285, 333] width 129 height 22
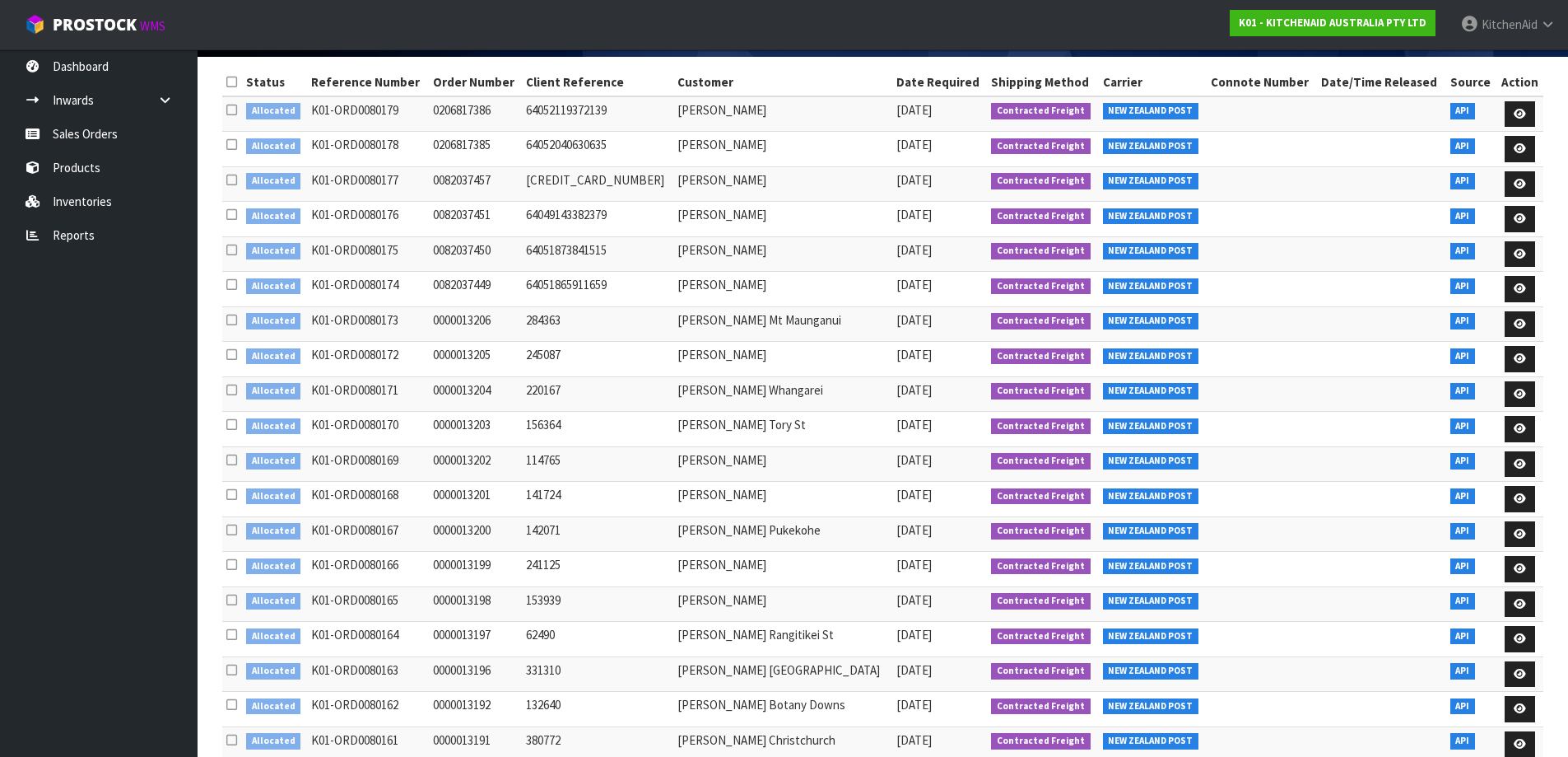
scroll to position [5, 0]
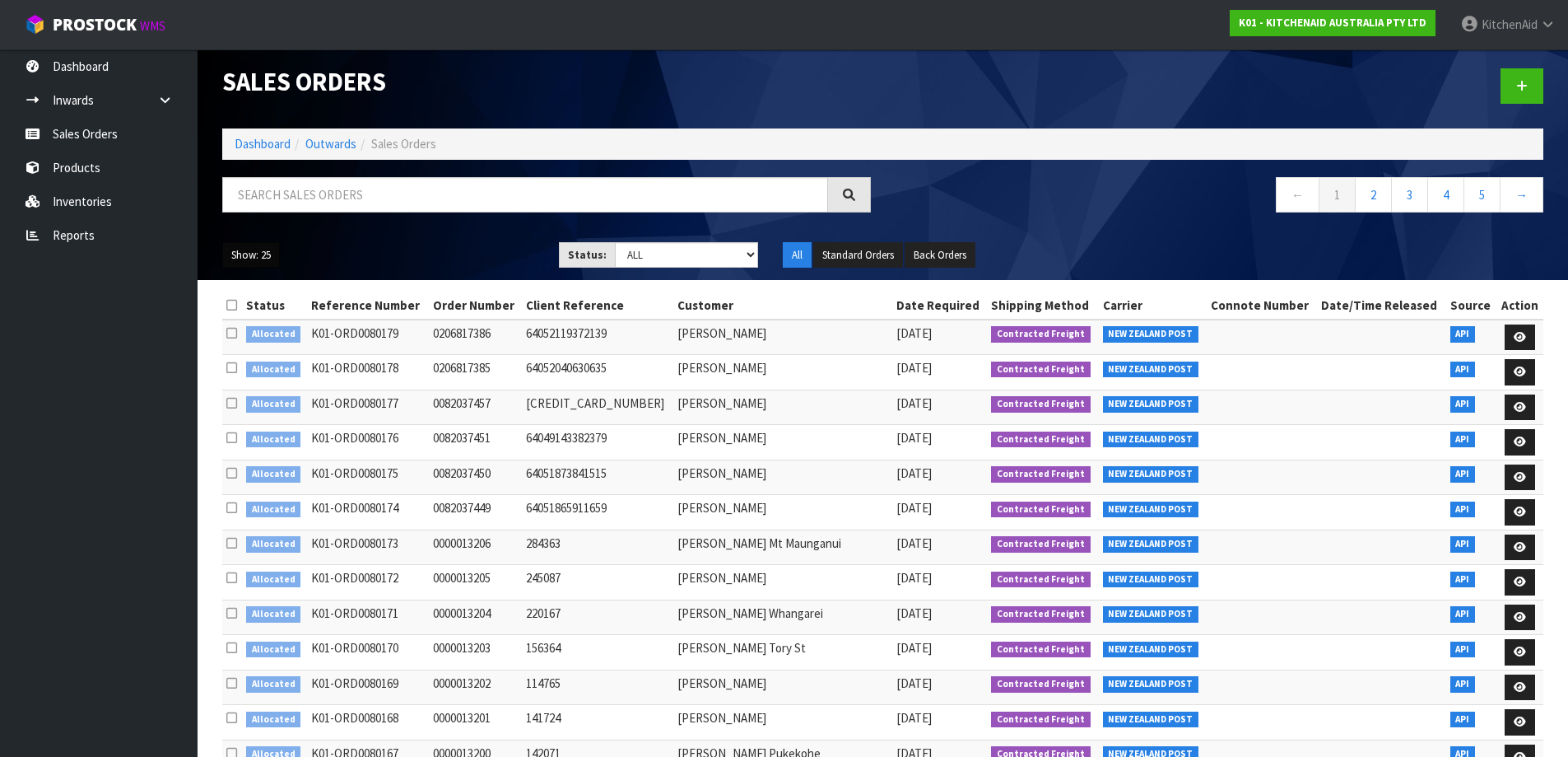
click at [256, 256] on button "Show: 25" at bounding box center [250, 256] width 58 height 27
click at [252, 359] on link "50" at bounding box center [288, 352] width 130 height 22
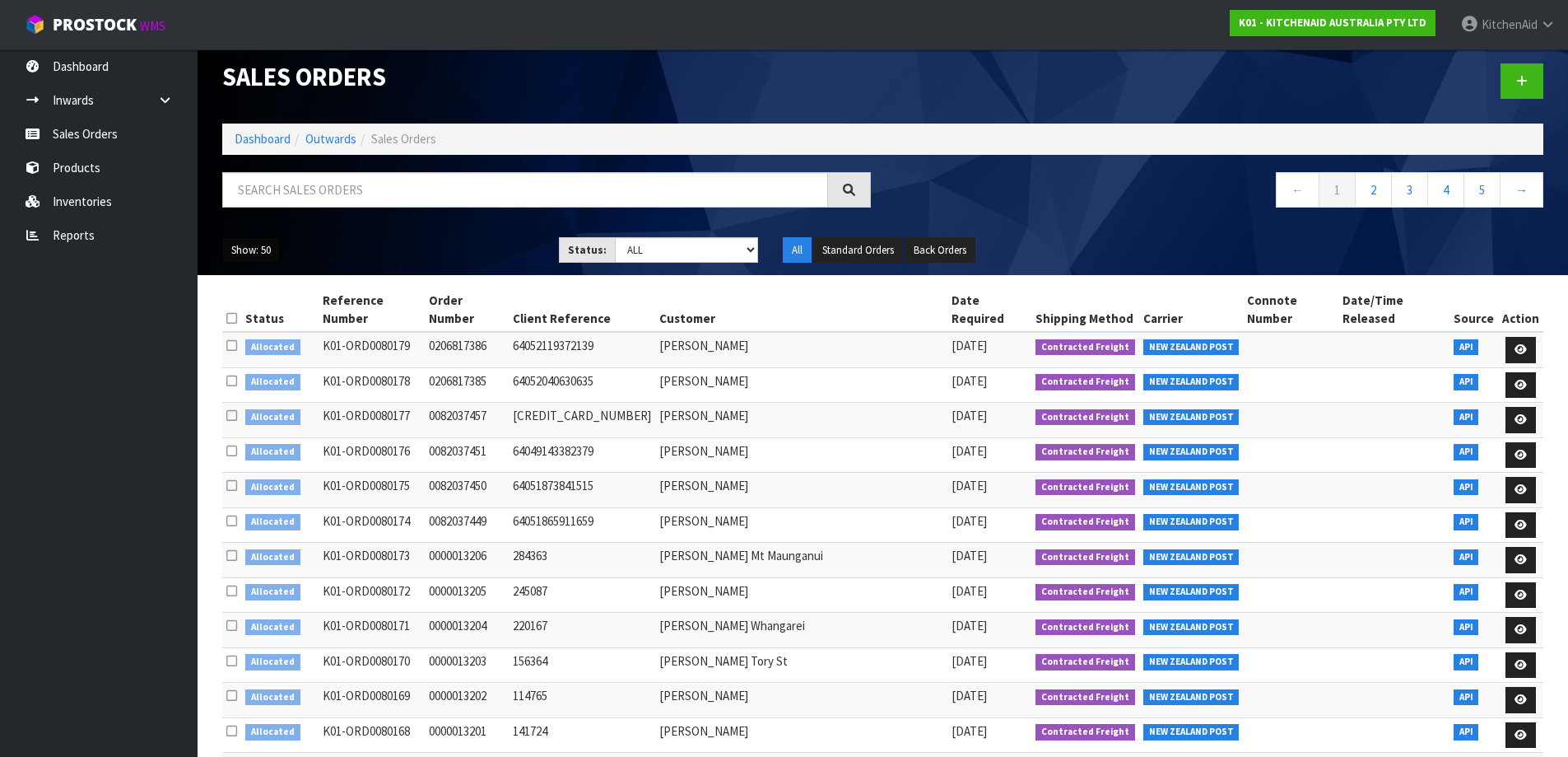
scroll to position [0, 0]
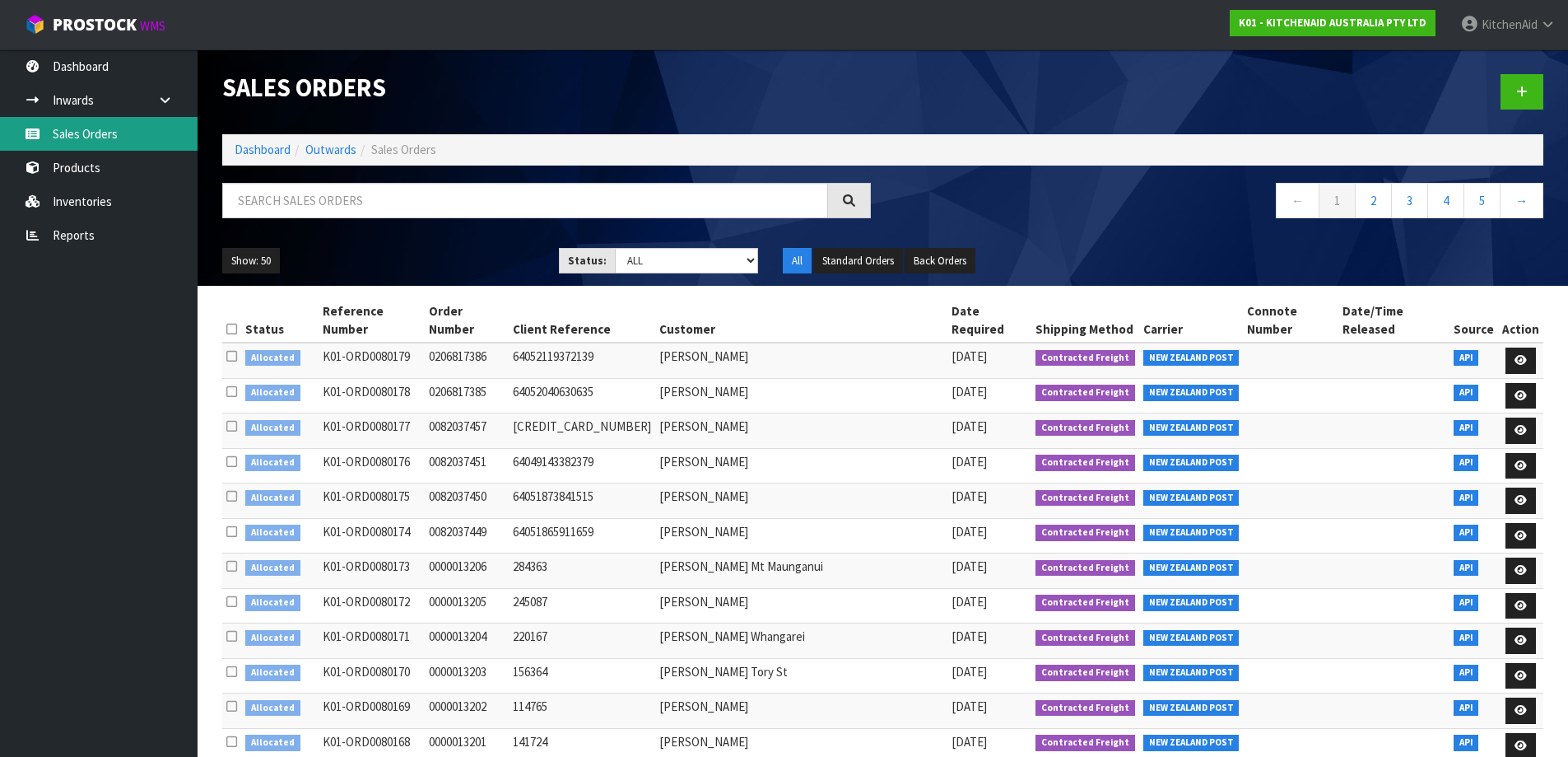
click at [119, 127] on link "Sales Orders" at bounding box center [98, 134] width 198 height 34
